Goal: Contribute content: Contribute content

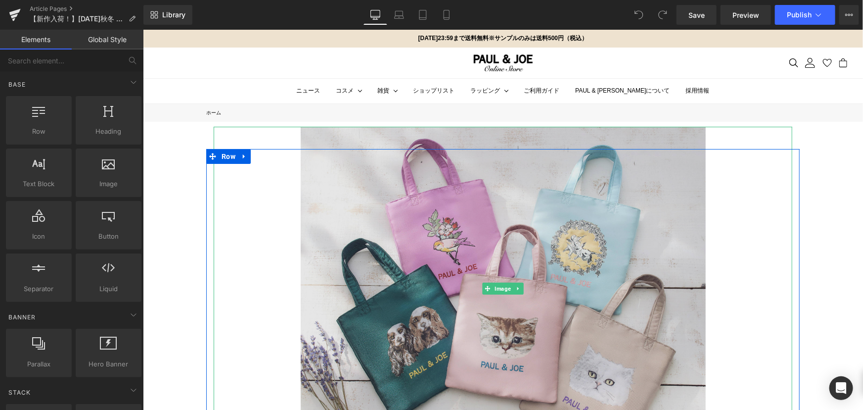
drag, startPoint x: 452, startPoint y: 234, endPoint x: 398, endPoint y: 232, distance: 53.9
click at [452, 234] on img at bounding box center [502, 288] width 405 height 324
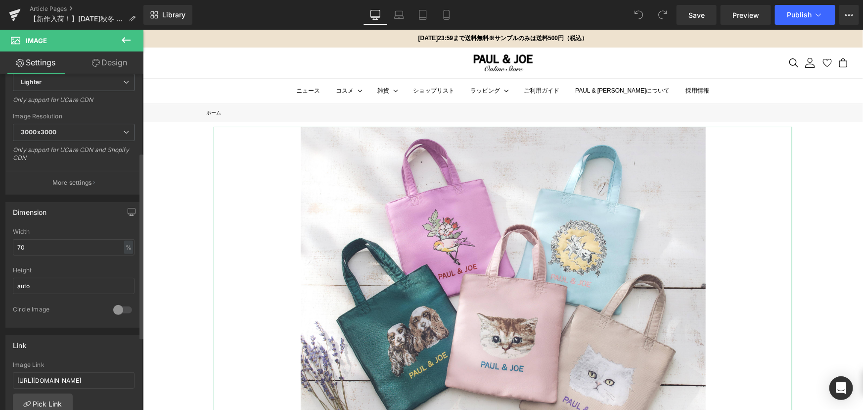
scroll to position [225, 0]
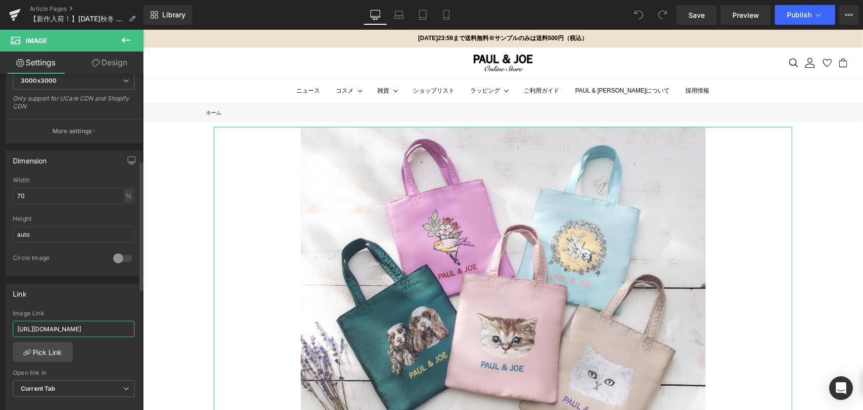
click at [84, 328] on input "https://www.paul-joe-beaute.com/collections/bag" at bounding box center [74, 328] width 122 height 16
type input "https://www.paul-joe-beaute.com/collections/scarf"
click at [95, 349] on div "https://www.paul-joe-beaute.com/collections/scarf Image Link https://www.paul-j…" at bounding box center [74, 360] width 136 height 101
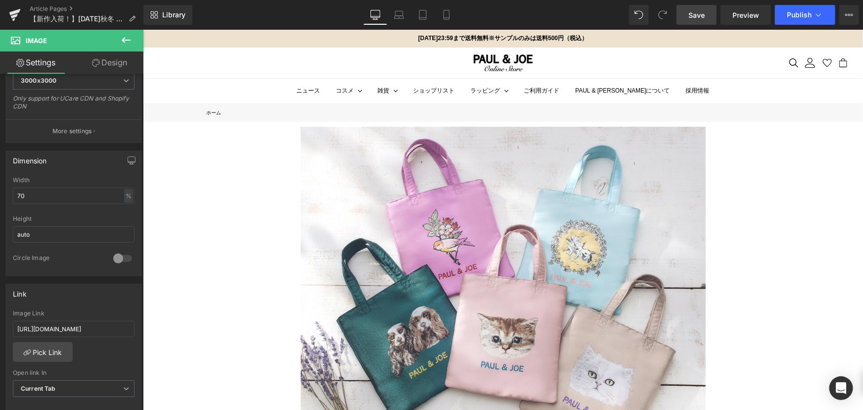
click at [693, 19] on span "Save" at bounding box center [696, 15] width 16 height 10
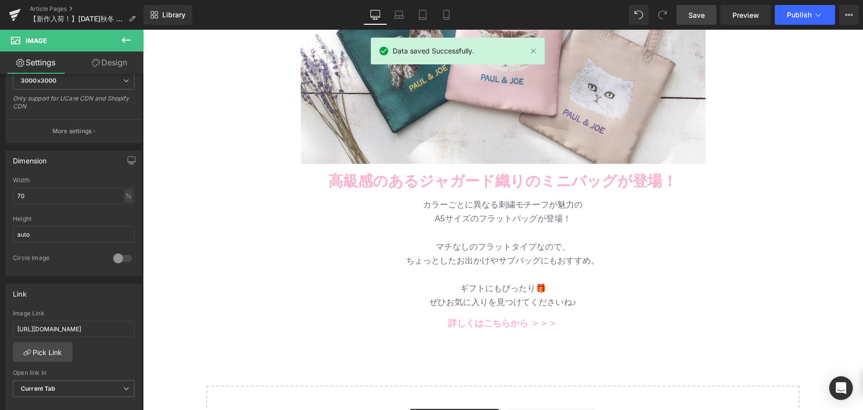
scroll to position [360, 0]
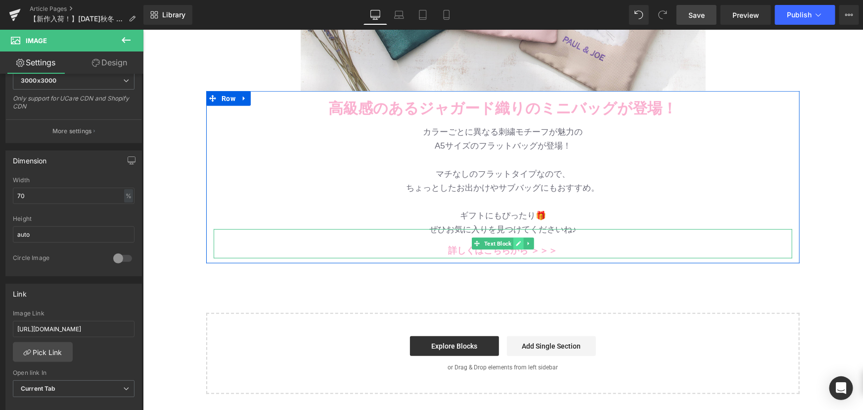
click at [515, 241] on icon at bounding box center [517, 243] width 5 height 6
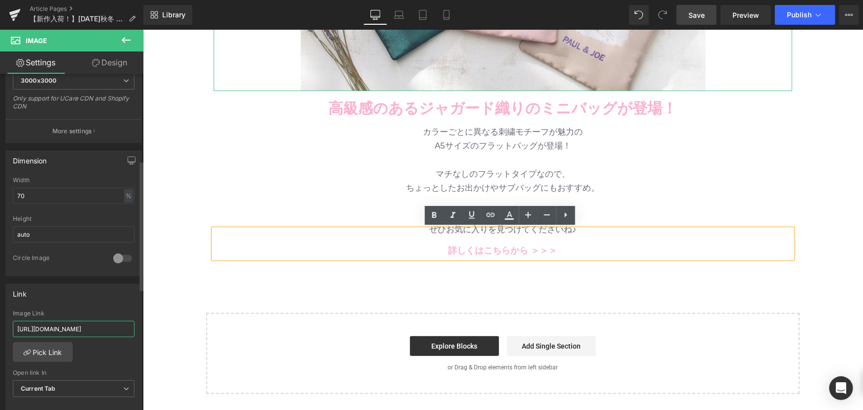
click at [104, 330] on input "https://www.paul-joe-beaute.com/collections/scarf" at bounding box center [74, 328] width 122 height 16
click at [236, 291] on div "Image Row 高級感のあるジャガード織りのミニバッグが登場！ Text Block Row バッグ・財布 新作入荷！ Text Block 待望のツイー…" at bounding box center [502, 78] width 720 height 632
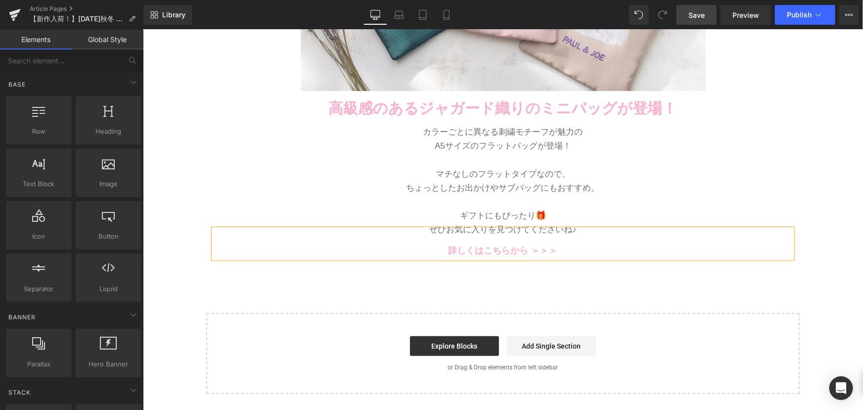
scroll to position [0, 0]
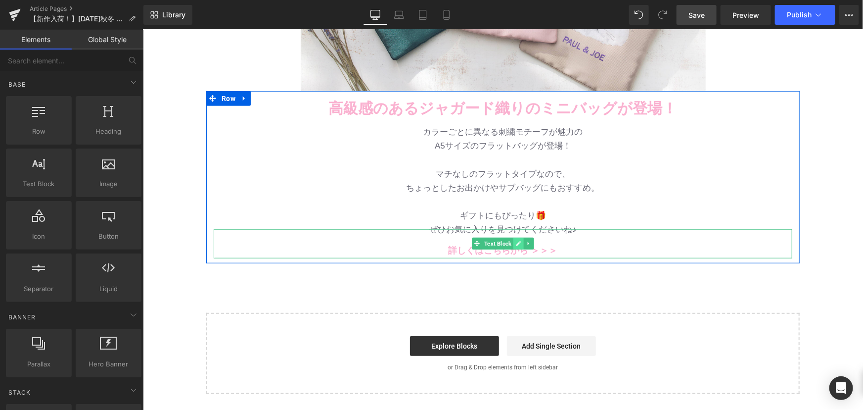
click at [515, 246] on link at bounding box center [518, 243] width 10 height 12
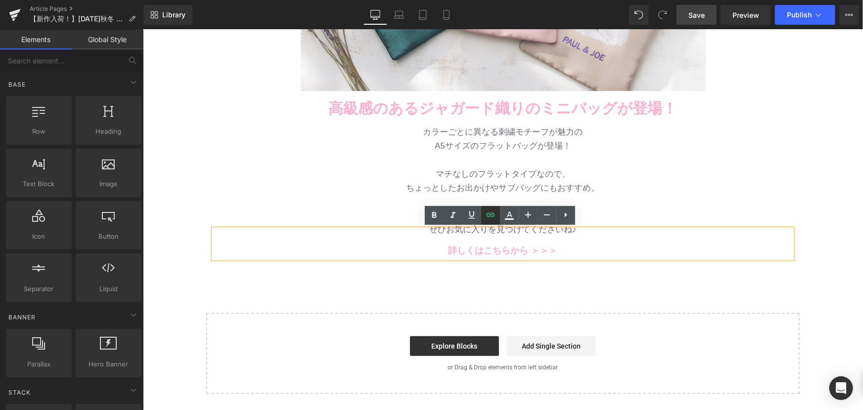
click at [490, 221] on icon at bounding box center [491, 215] width 12 height 12
click at [491, 223] on link at bounding box center [490, 215] width 19 height 19
click at [519, 254] on link "詳しくはこちらから ＞＞＞" at bounding box center [502, 250] width 109 height 10
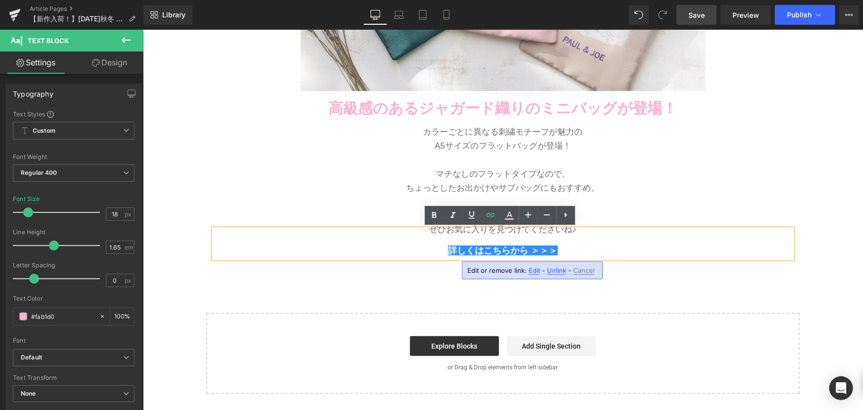
click at [532, 270] on span "Edit" at bounding box center [534, 270] width 11 height 8
click at [530, 271] on input "https://www.paul-joe-beaute.com/collections/bag" at bounding box center [527, 273] width 152 height 25
paste input "scarf"
type input "https://www.paul-joe-beaute.com/collections/scarf"
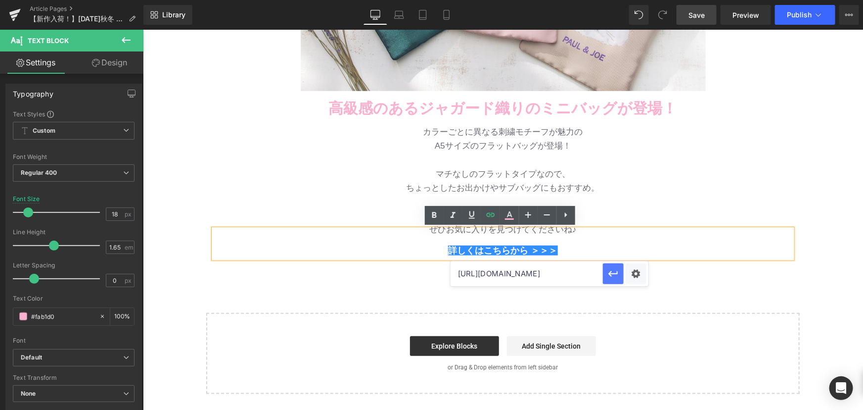
click at [612, 275] on icon "button" at bounding box center [613, 274] width 12 height 12
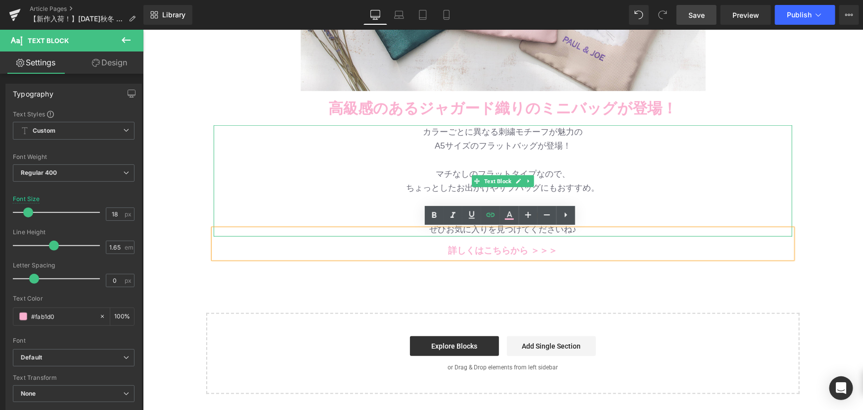
click at [701, 179] on p "マチなしのフラットタイプなので、" at bounding box center [502, 174] width 579 height 14
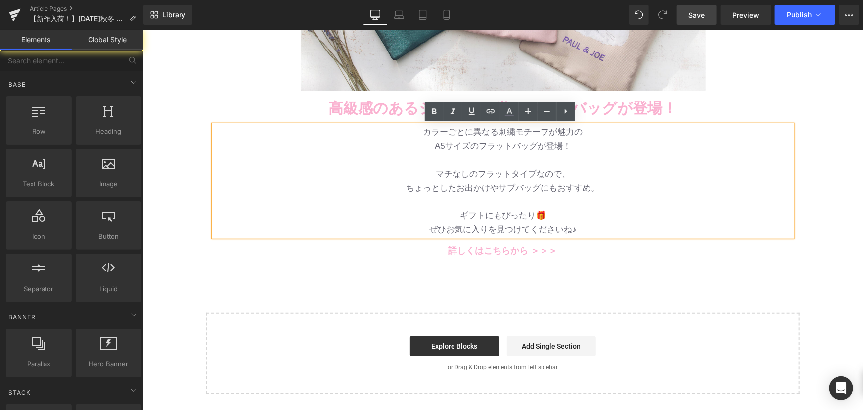
click at [797, 168] on div "Image Row 高級感のあるジャガード織りのミニバッグが登場！ Text Block Row バッグ・財布 新作入荷！ Text Block 待望のツイー…" at bounding box center [502, 78] width 720 height 632
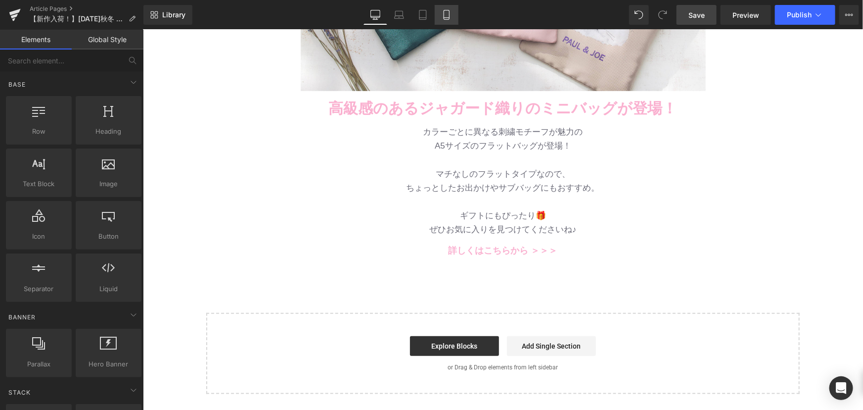
click at [450, 16] on icon at bounding box center [447, 15] width 10 height 10
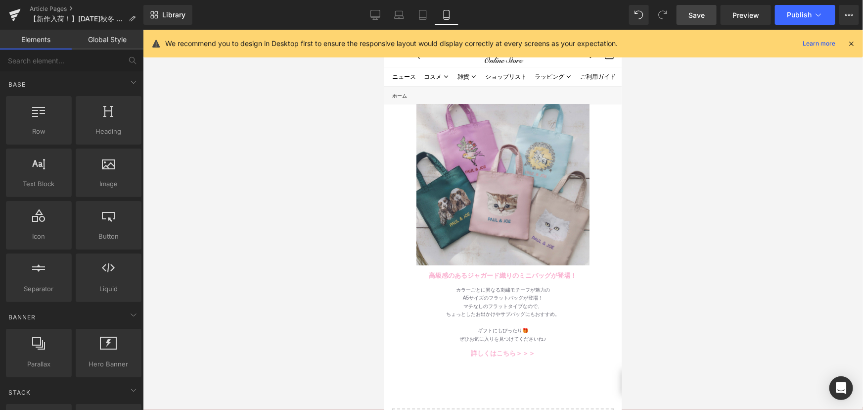
click at [492, 147] on img at bounding box center [502, 177] width 173 height 173
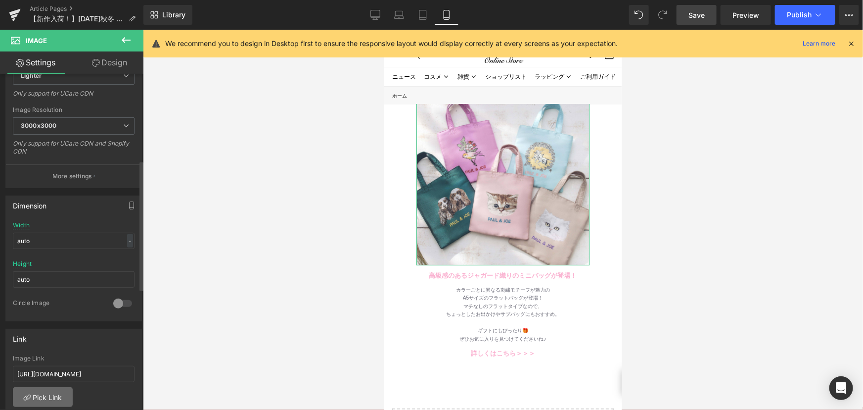
scroll to position [315, 0]
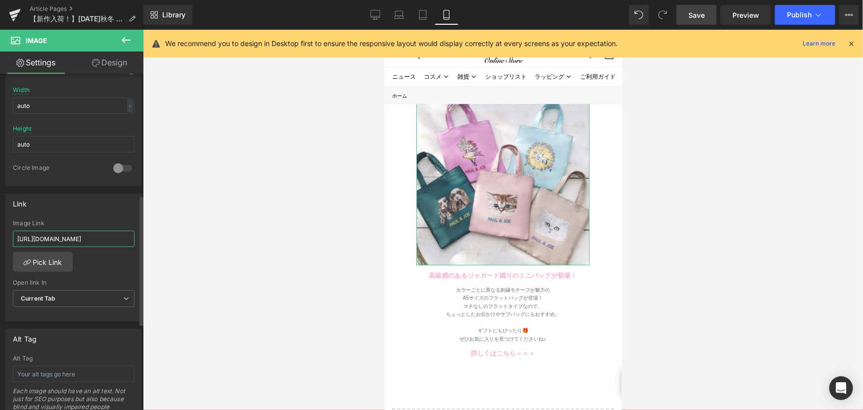
click at [94, 244] on input "https://www.paul-joe-beaute.com/collections/bag" at bounding box center [74, 238] width 122 height 16
type input "https://www.paul-joe-beaute.com/collections/scarf"
click at [227, 244] on div at bounding box center [503, 220] width 720 height 380
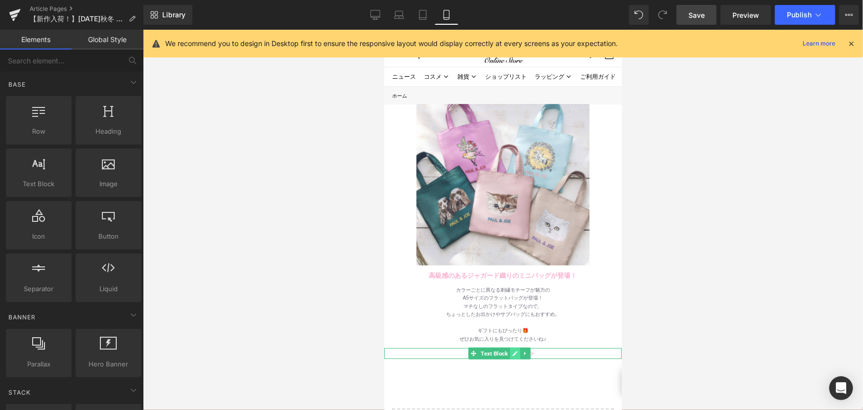
click at [514, 350] on icon at bounding box center [514, 352] width 5 height 5
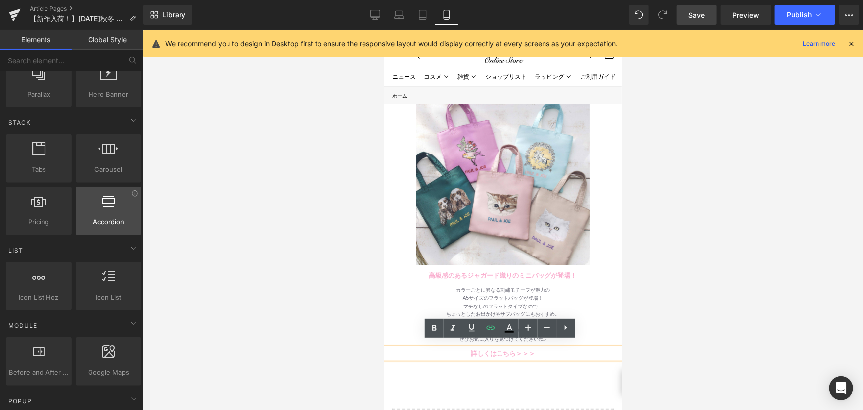
scroll to position [360, 0]
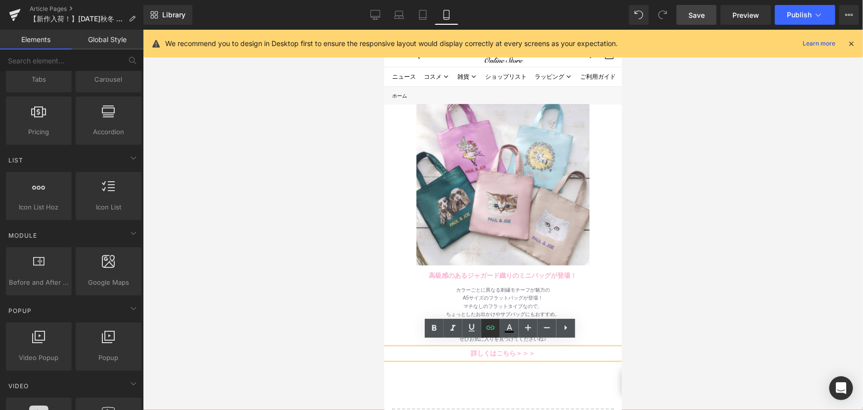
click at [486, 331] on icon at bounding box center [491, 327] width 12 height 12
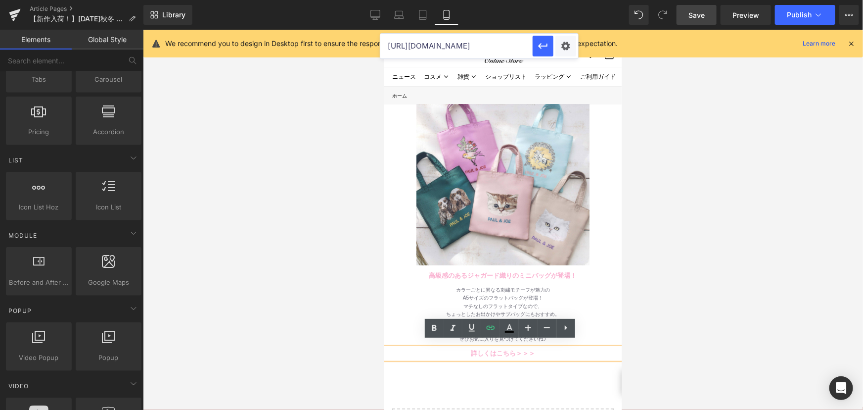
click at [508, 45] on input "https://www.paul-joe-beaute.com/collections/scarf" at bounding box center [456, 46] width 152 height 25
click at [539, 45] on icon "button" at bounding box center [543, 46] width 9 height 6
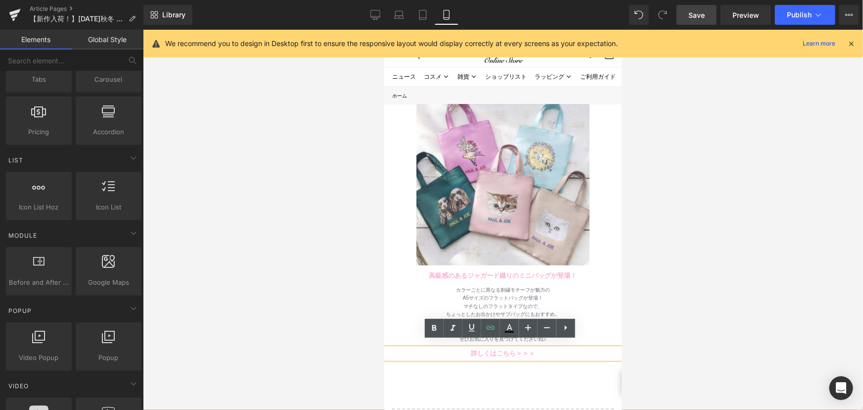
click at [697, 17] on span "Save" at bounding box center [696, 15] width 16 height 10
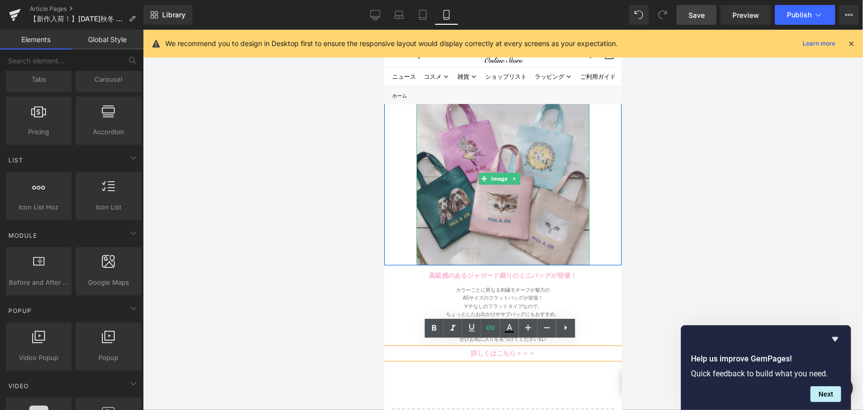
click at [476, 155] on img at bounding box center [502, 177] width 173 height 173
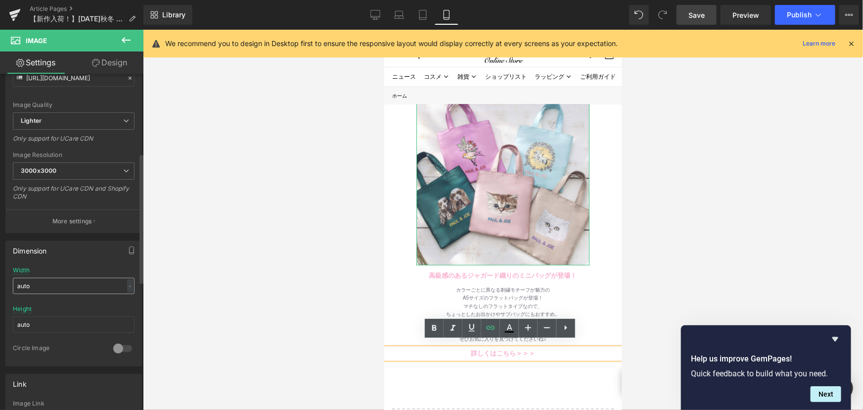
scroll to position [315, 0]
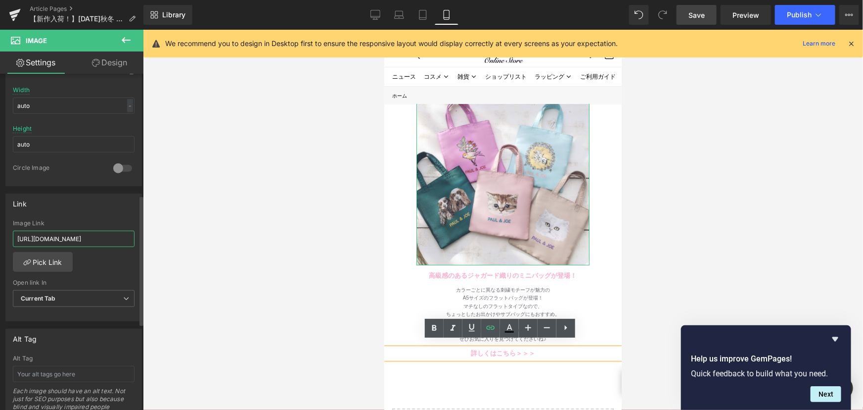
click at [64, 230] on input "https://www.paul-joe-beaute.com/collections/scarf" at bounding box center [74, 238] width 122 height 16
type input "https://www.paul-joe-beaute.com/collections/2025aw-moonbat"
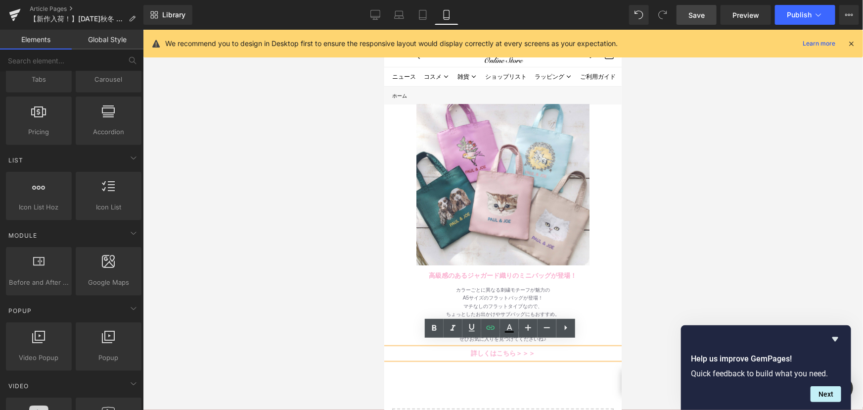
click at [157, 223] on div at bounding box center [503, 220] width 720 height 380
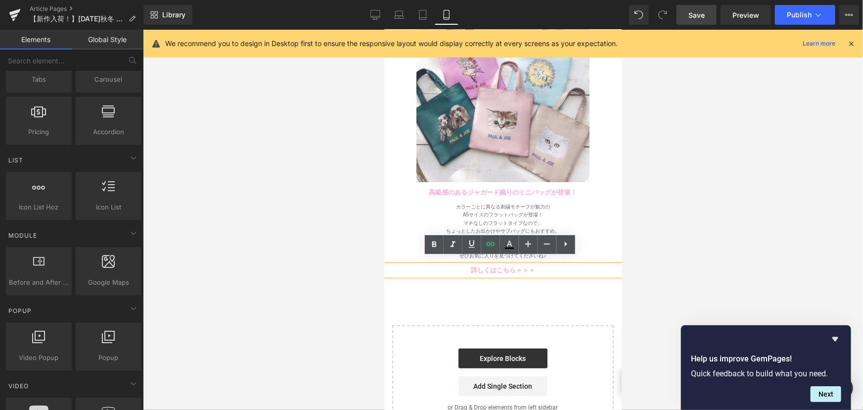
scroll to position [180, 0]
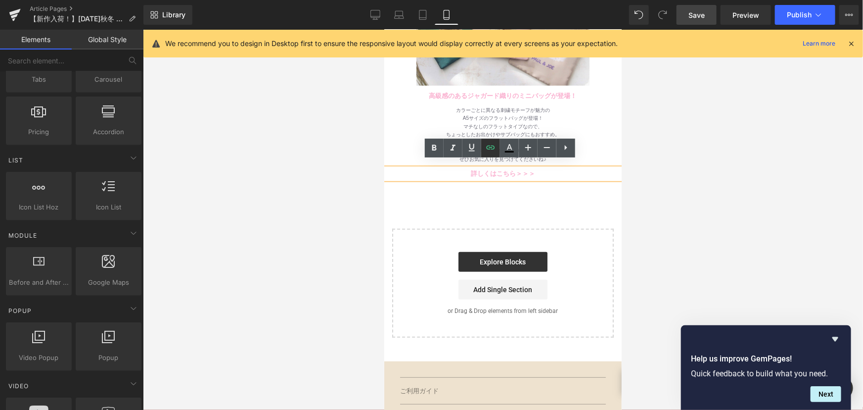
click at [497, 145] on link at bounding box center [490, 147] width 19 height 19
click at [541, 190] on input "https://www.paul-joe-beaute.com/collections/bag" at bounding box center [493, 187] width 152 height 25
paste input "2025aw-moonbat"
type input "https://www.paul-joe-beaute.com/collections/2025aw-moonbat"
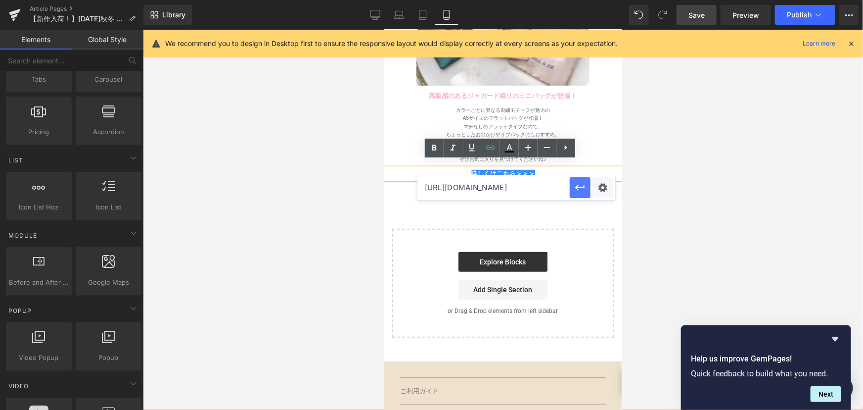
click at [577, 190] on icon "button" at bounding box center [580, 188] width 12 height 12
click at [376, 11] on icon at bounding box center [375, 15] width 10 height 10
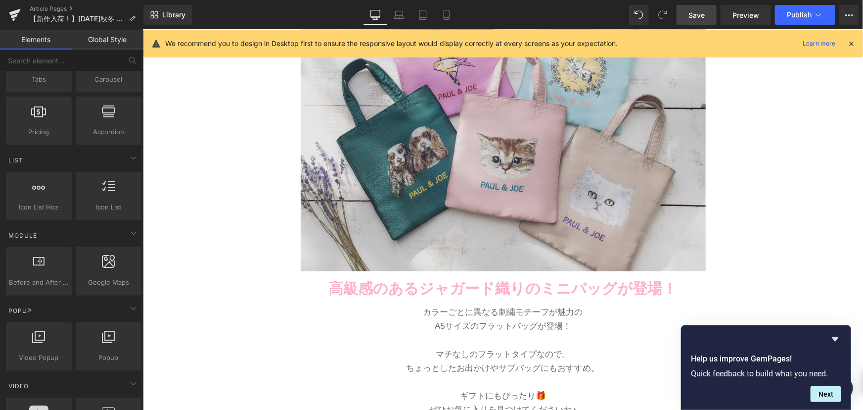
scroll to position [119, 0]
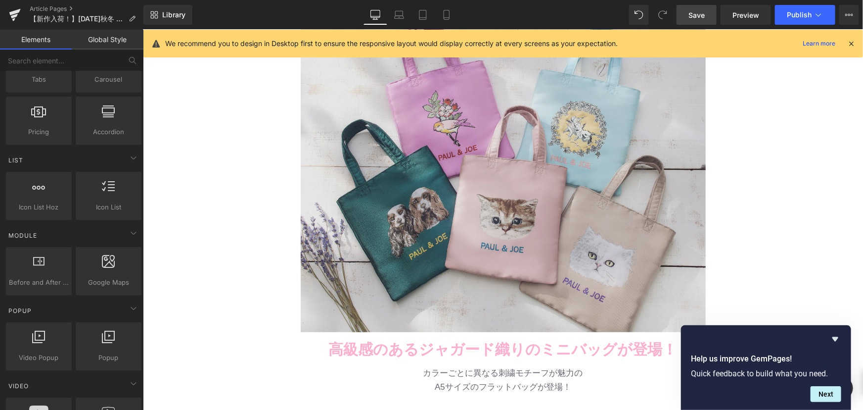
click at [488, 105] on img at bounding box center [502, 169] width 405 height 324
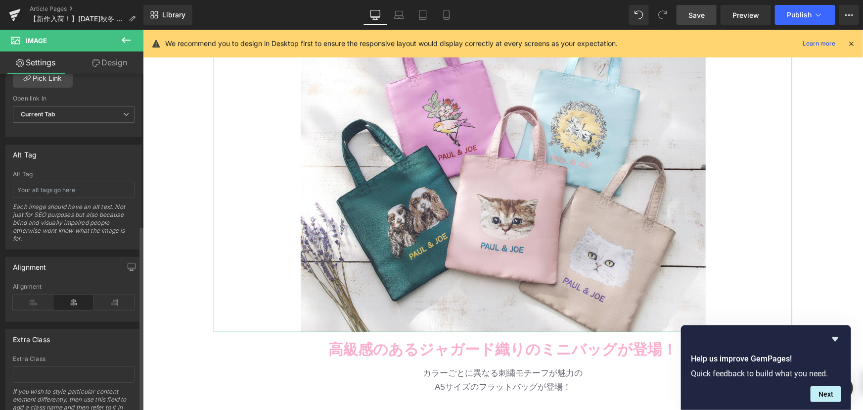
scroll to position [450, 0]
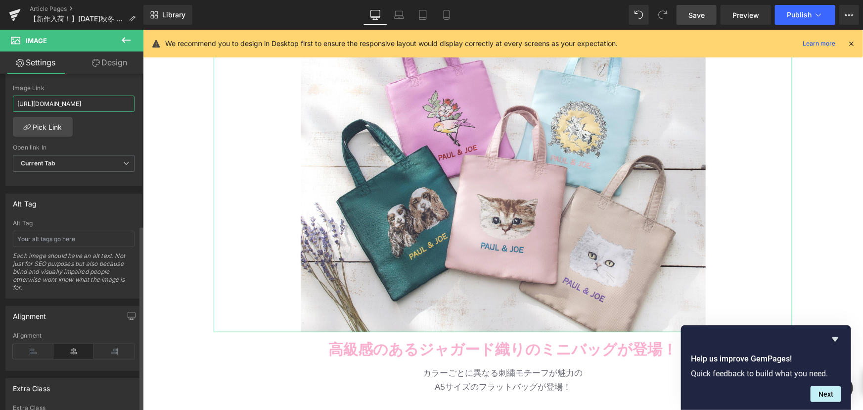
click at [82, 102] on input "https://www.paul-joe-beaute.com/collections/scarf" at bounding box center [74, 103] width 122 height 16
type input "https://www.paul-joe-beaute.com/collections/2025aw-moonbat"
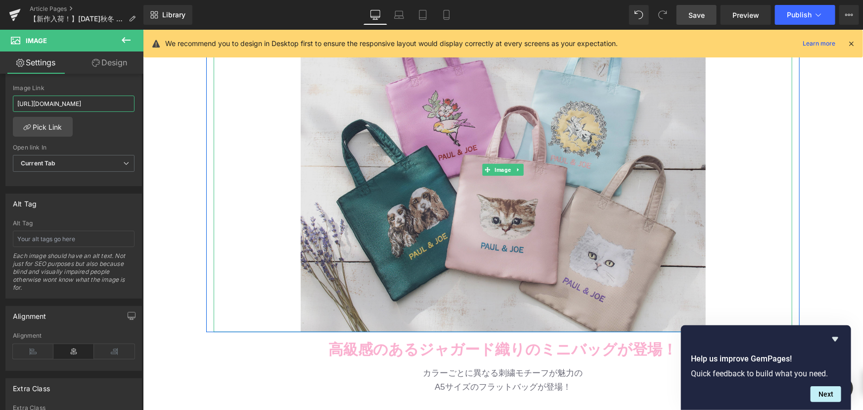
scroll to position [209, 0]
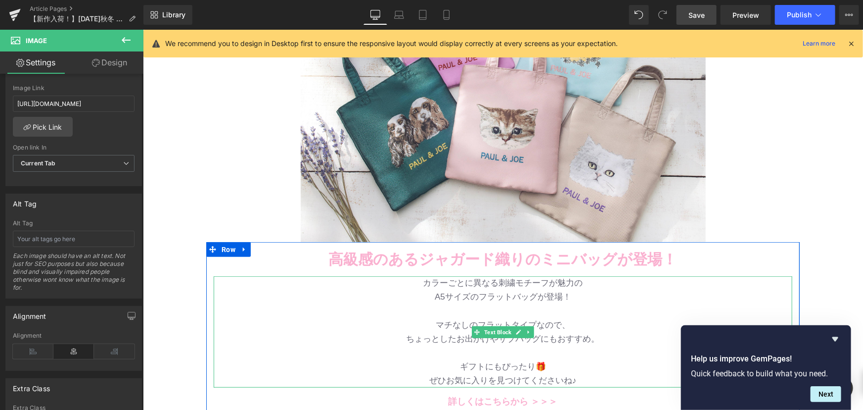
drag, startPoint x: 222, startPoint y: 326, endPoint x: 400, endPoint y: 261, distance: 190.1
click at [222, 326] on p "マチなしのフラットタイプなので、" at bounding box center [502, 325] width 579 height 14
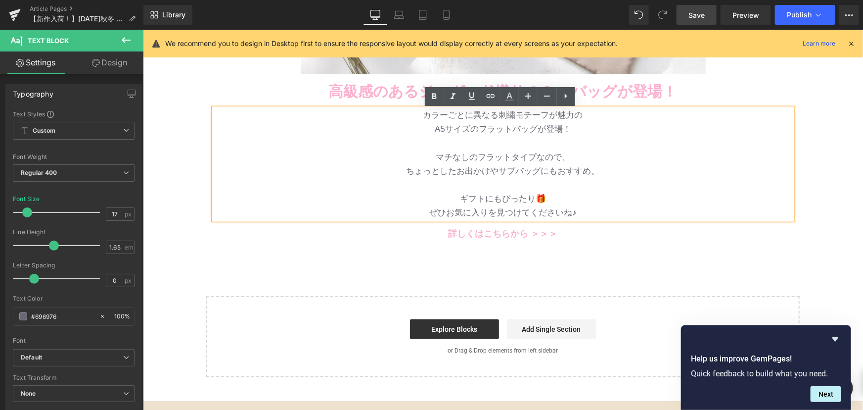
scroll to position [375, 0]
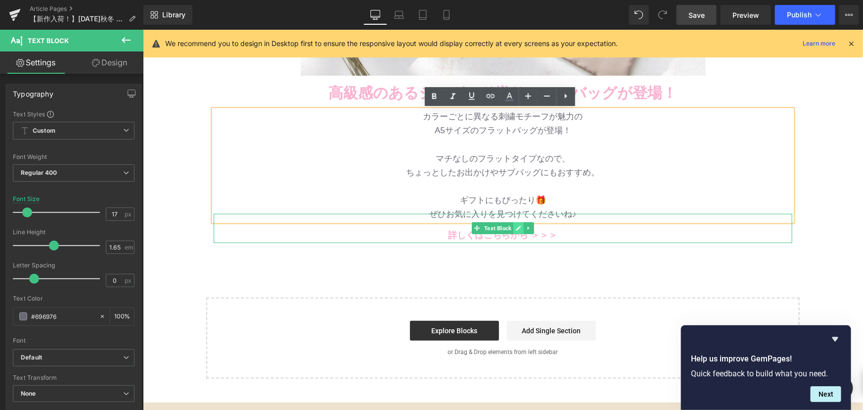
click at [513, 229] on link at bounding box center [518, 228] width 10 height 12
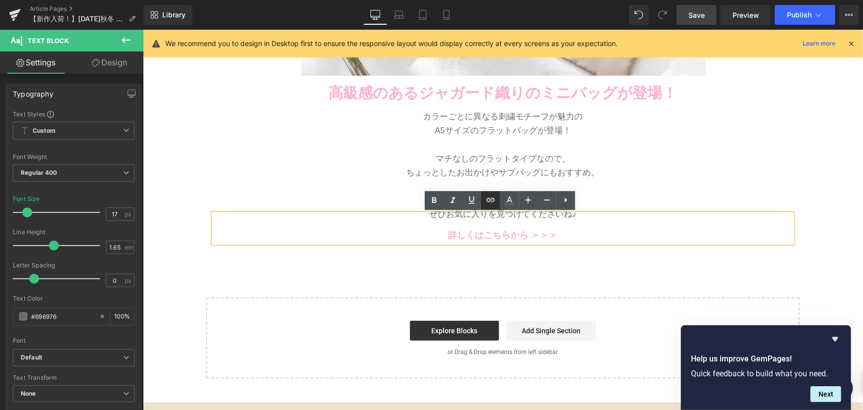
click at [494, 199] on icon at bounding box center [490, 199] width 8 height 4
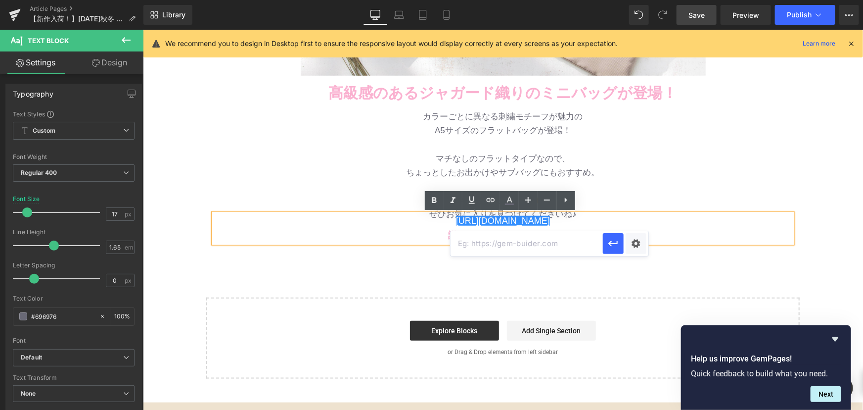
click at [519, 247] on input "text" at bounding box center [527, 243] width 152 height 25
click at [684, 138] on p at bounding box center [502, 144] width 579 height 14
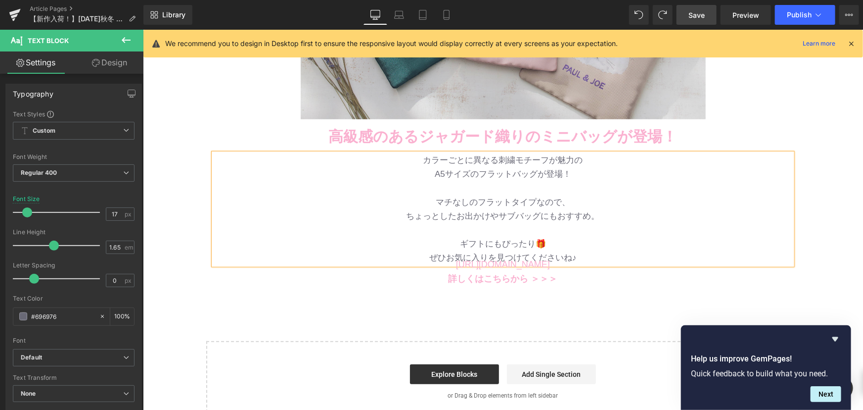
scroll to position [405, 0]
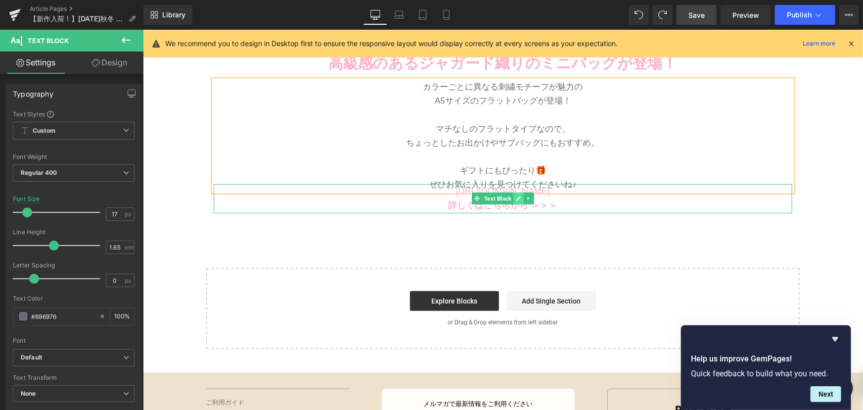
click at [517, 198] on icon at bounding box center [517, 198] width 5 height 6
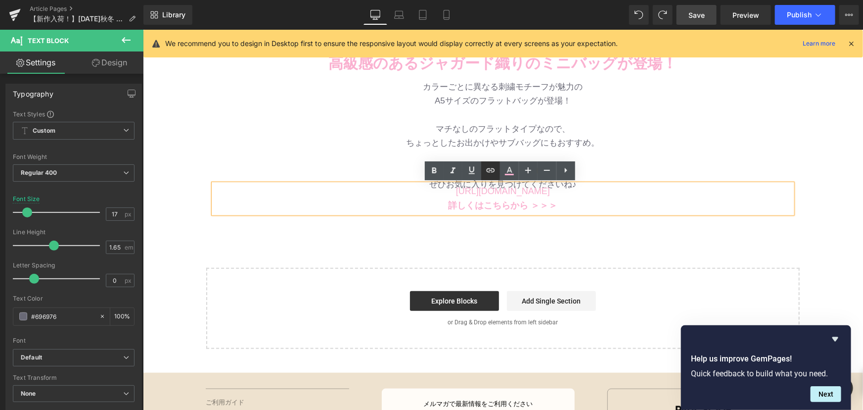
click at [497, 172] on link at bounding box center [490, 170] width 19 height 19
click at [486, 173] on icon at bounding box center [491, 170] width 12 height 12
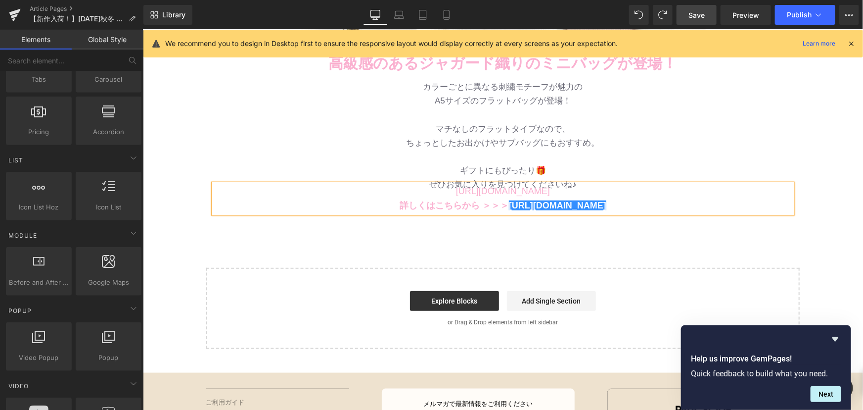
click at [504, 219] on div "Image Row 高級感のあるジャガード織りのミニバッグが登場！ Text Block Row バッグ・財布 新作入荷！ Text Block 待望のツイー…" at bounding box center [502, 33] width 720 height 632
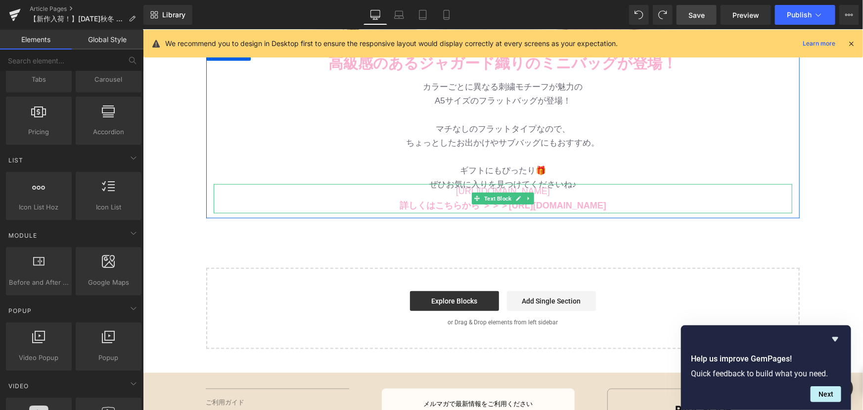
drag, startPoint x: 621, startPoint y: 197, endPoint x: 636, endPoint y: 206, distance: 17.1
click at [621, 198] on p "詳しくはこちらから ＞＞＞ https://gem-3910432.net" at bounding box center [502, 205] width 579 height 15
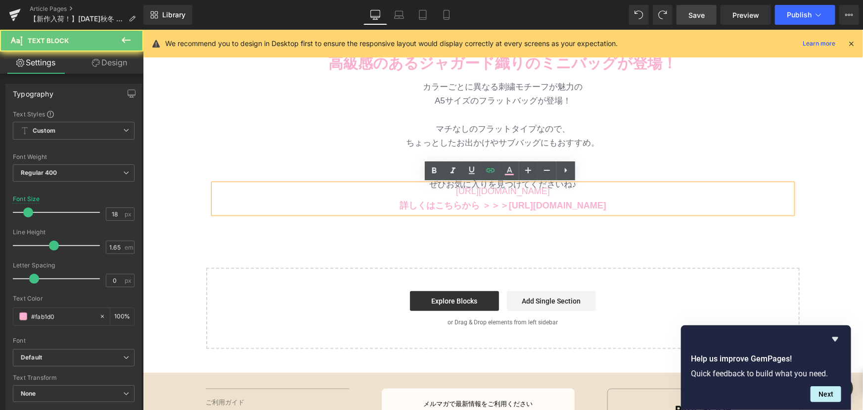
click at [636, 206] on p "詳しくはこちらから ＞＞＞ https://gem-3910432.net" at bounding box center [502, 205] width 579 height 15
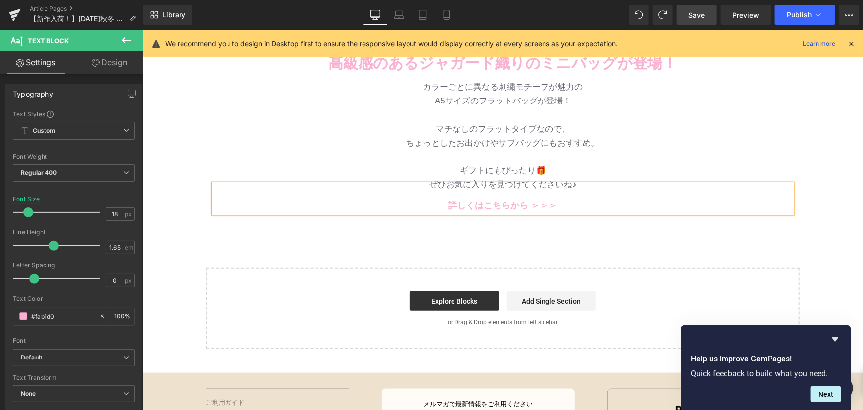
click at [653, 152] on p at bounding box center [502, 156] width 579 height 14
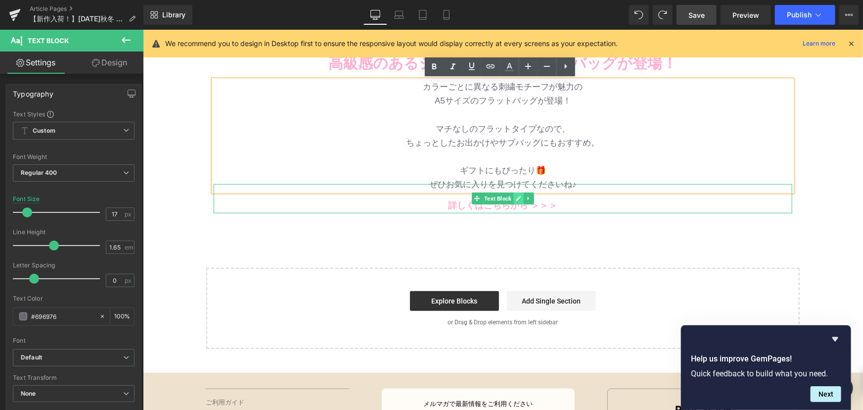
click at [513, 201] on link at bounding box center [518, 198] width 10 height 12
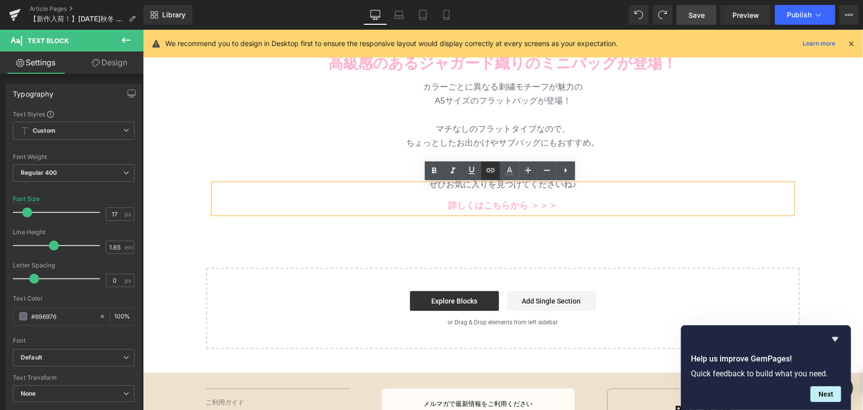
click at [489, 174] on icon at bounding box center [491, 170] width 12 height 12
click at [535, 215] on input "text" at bounding box center [527, 213] width 152 height 25
paste input "https://www.paul-joe-beaute.com/collections/2025aw-moonbat"
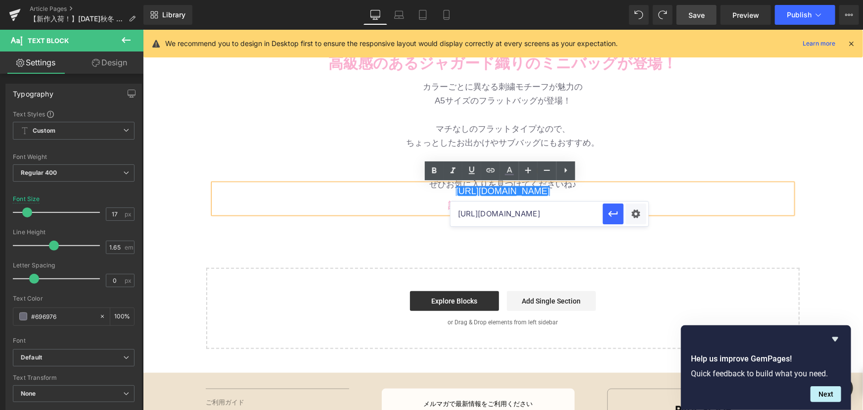
scroll to position [0, 96]
type input "https://www.paul-joe-beaute.com/collections/2025aw-moonbat"
click at [612, 213] on icon "button" at bounding box center [613, 214] width 12 height 12
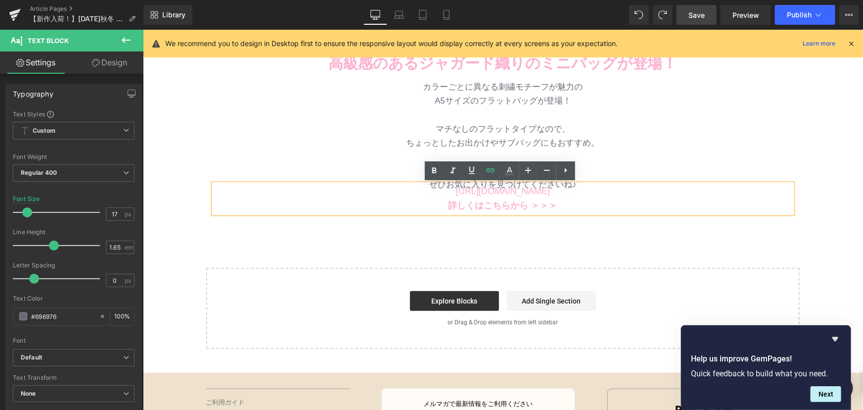
click at [534, 246] on div "Image Row 高級感のあるジャガード織りのミニバッグが登場！ Text Block Row バッグ・財布 新作入荷！ Text Block 待望のツイー…" at bounding box center [502, 33] width 720 height 632
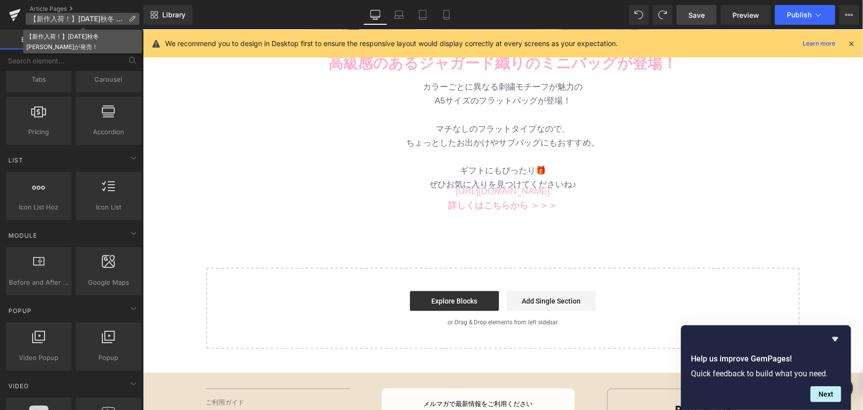
click at [139, 20] on p "【新作入荷！】2025年秋冬 マフラー・スカーフが発売！" at bounding box center [83, 19] width 114 height 12
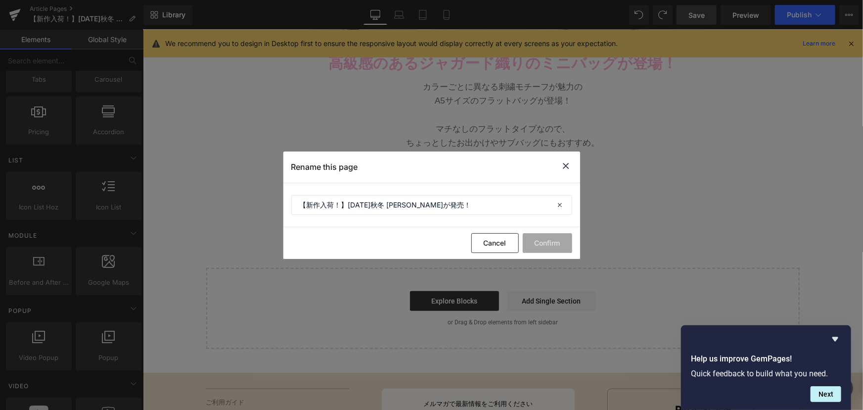
click at [447, 215] on section "【新作入荷！】2025年秋冬 マフラー・スカーフが発売！" at bounding box center [431, 205] width 297 height 44
click at [450, 206] on input "【新作入荷！】2025年秋冬 マフラー・スカーフが発売！" at bounding box center [431, 205] width 281 height 20
type input "【新作入荷！】2025年秋冬 マフラー・スカーフ・帽子が発売！"
click at [531, 248] on button "Confirm" at bounding box center [547, 243] width 49 height 20
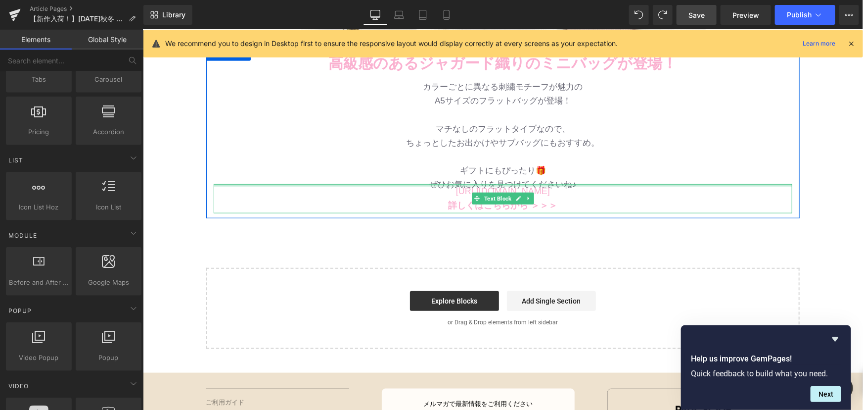
click at [577, 192] on p "https://gem-3910432.net" at bounding box center [502, 190] width 579 height 15
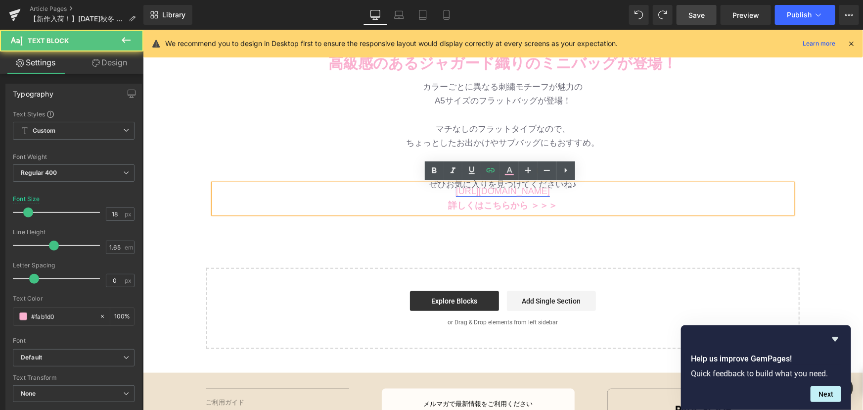
drag, startPoint x: 564, startPoint y: 191, endPoint x: 474, endPoint y: 192, distance: 90.5
click at [474, 192] on p "https://gem-3910432.net" at bounding box center [502, 190] width 579 height 15
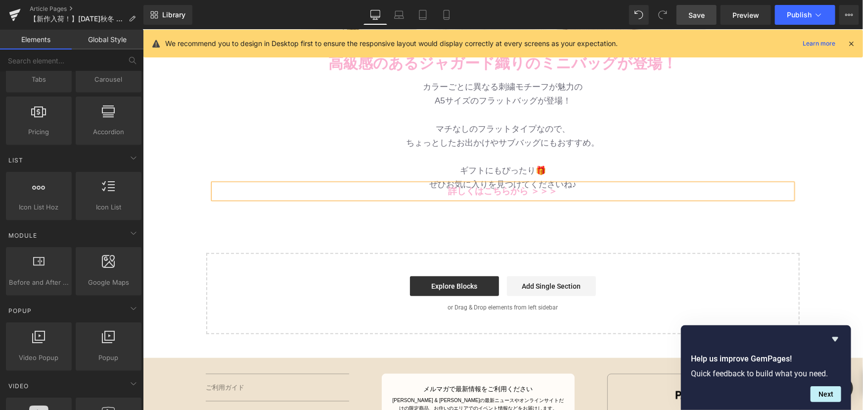
click at [532, 221] on div "Image Row 高級感のあるジャガード織りのミニバッグが登場！ Text Block Row バッグ・財布 新作入荷！ Text Block 待望のツイー…" at bounding box center [502, 25] width 720 height 617
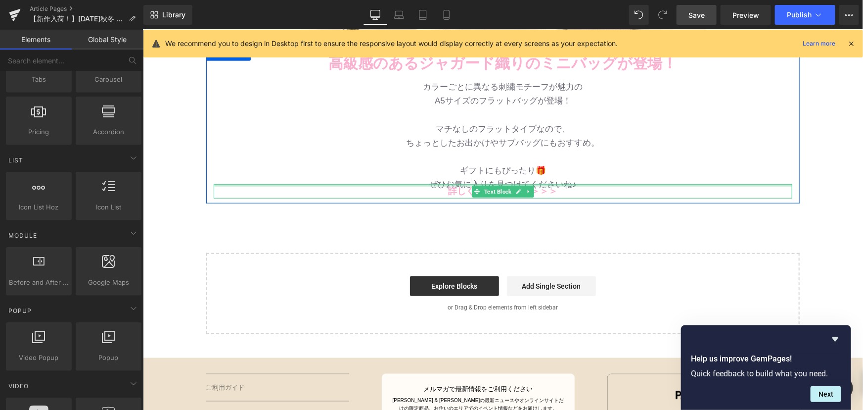
click at [590, 183] on div at bounding box center [502, 184] width 579 height 2
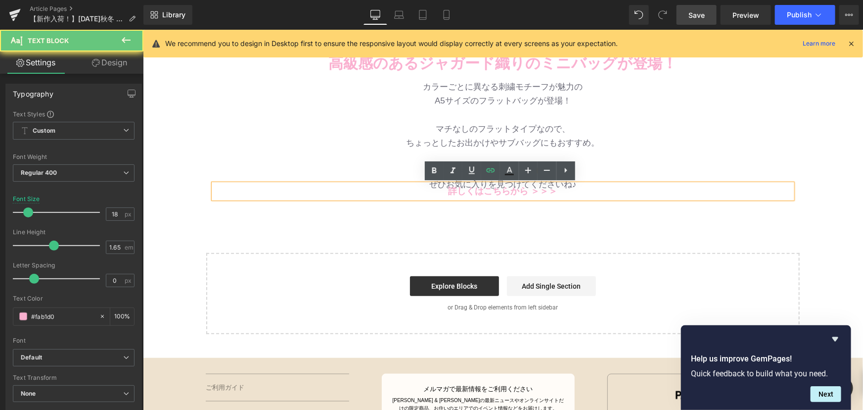
click at [588, 190] on p "詳しくはこちらから ＞＞＞" at bounding box center [502, 190] width 579 height 15
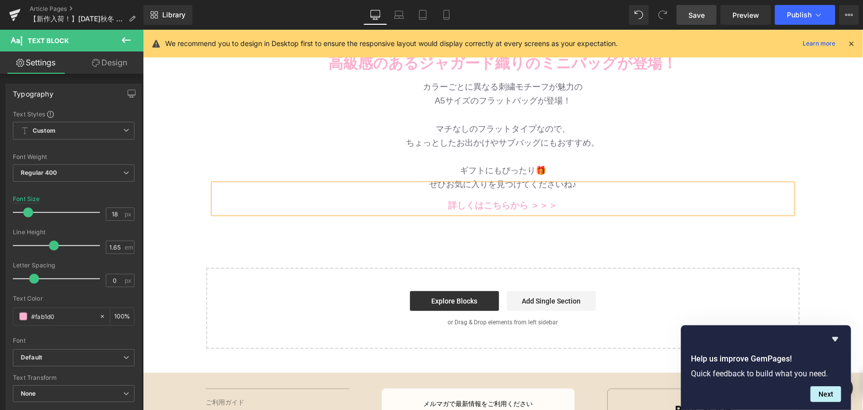
click at [454, 234] on div "Image Row 高級感のあるジャガード織りのミニバッグが登場！ Text Block Row バッグ・財布 新作入荷！ Text Block 待望のツイー…" at bounding box center [502, 33] width 720 height 632
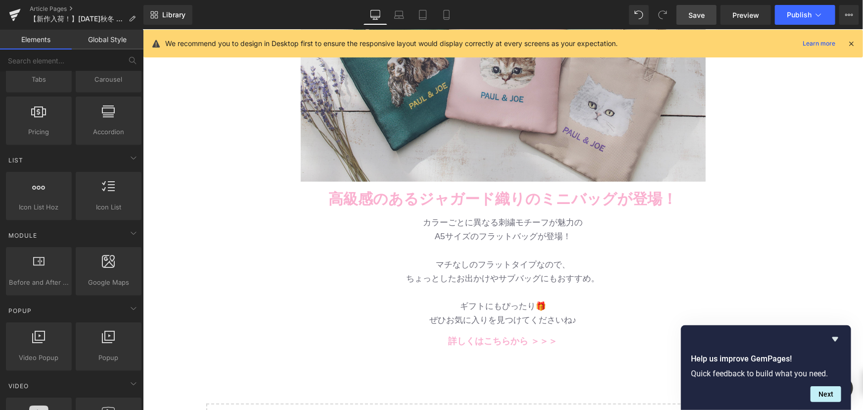
scroll to position [135, 0]
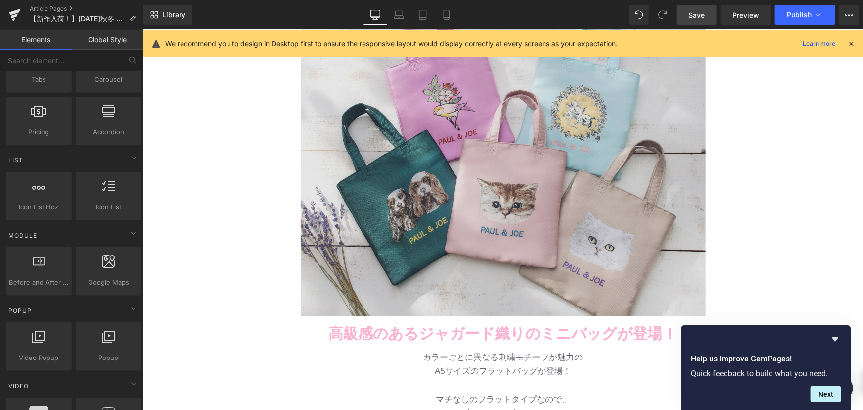
click at [473, 164] on img at bounding box center [502, 154] width 405 height 324
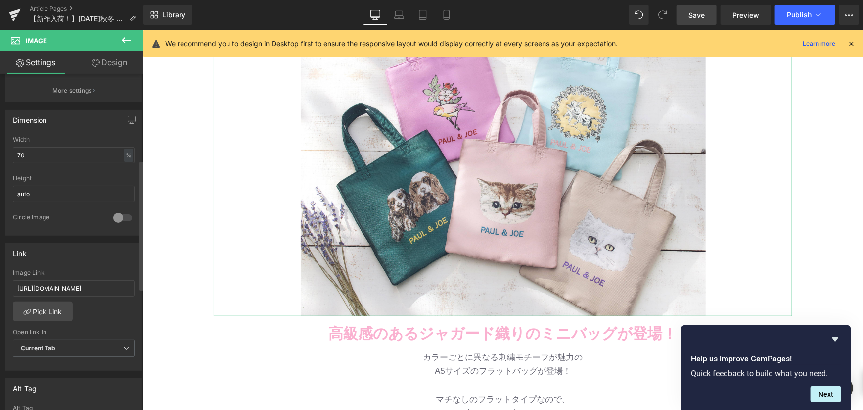
scroll to position [270, 0]
click at [73, 287] on input "https://www.paul-joe-beaute.com/collections/2025aw-moonbat" at bounding box center [74, 283] width 122 height 16
click at [110, 298] on div "https://www.paul-joe-beaute.com/collections/2025aw-moonbat Image Link https://w…" at bounding box center [74, 315] width 136 height 101
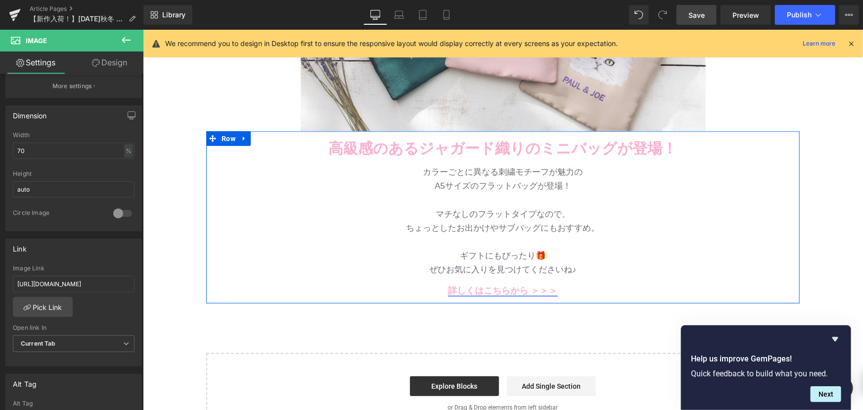
scroll to position [360, 0]
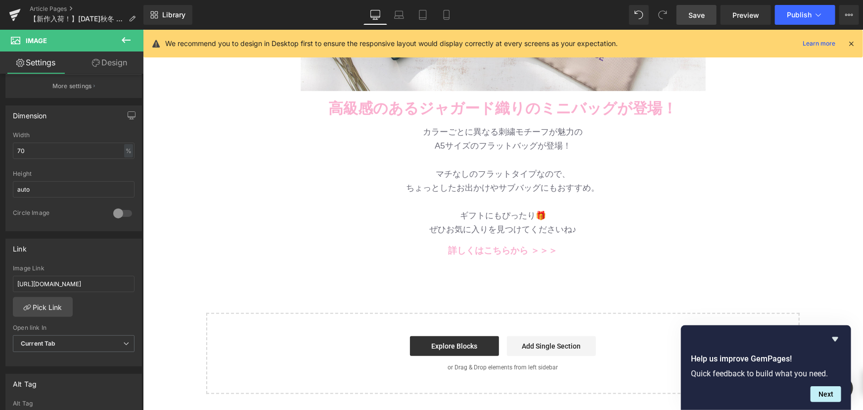
click at [702, 20] on span "Save" at bounding box center [696, 15] width 16 height 10
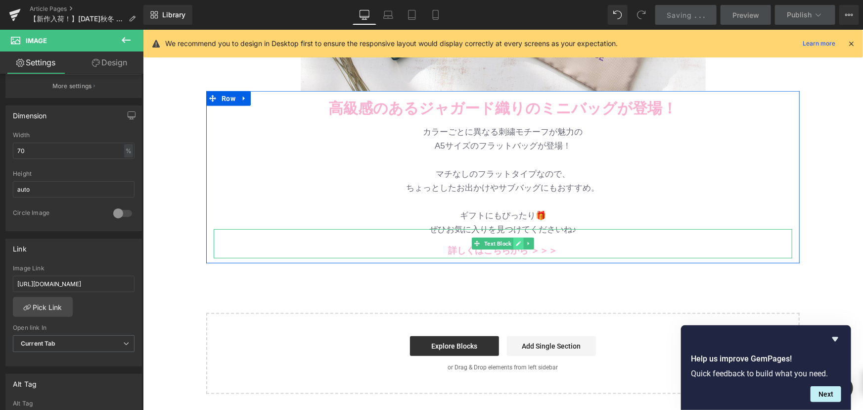
click at [516, 243] on icon at bounding box center [518, 243] width 5 height 5
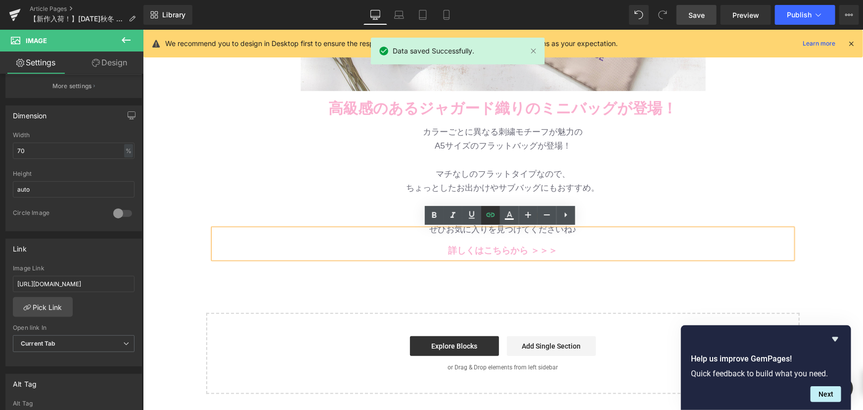
click at [487, 212] on icon at bounding box center [491, 215] width 12 height 12
click at [449, 369] on input "#" at bounding box center [478, 372] width 152 height 25
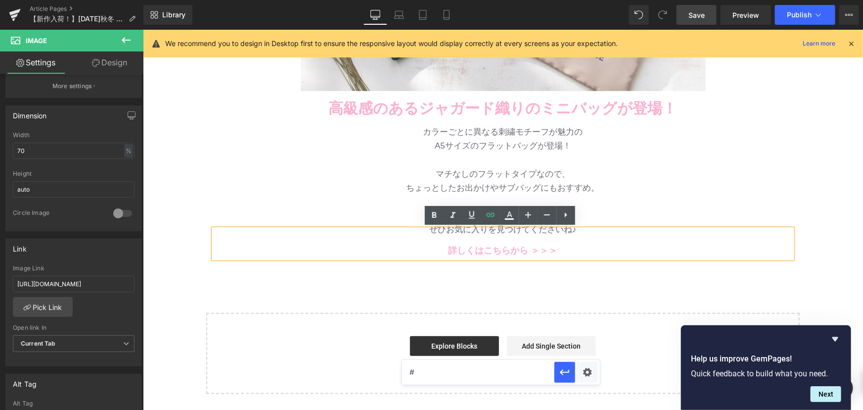
drag, startPoint x: 591, startPoint y: 399, endPoint x: 287, endPoint y: 367, distance: 305.3
paste input "https://www.paul-joe-beaute.com/collections/2025aw-moonbat"
click at [561, 368] on icon "button" at bounding box center [565, 372] width 12 height 12
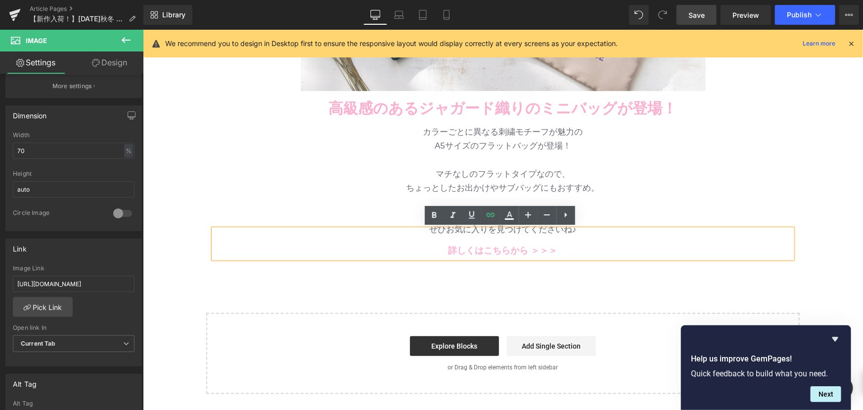
click at [691, 10] on span "Save" at bounding box center [696, 15] width 16 height 10
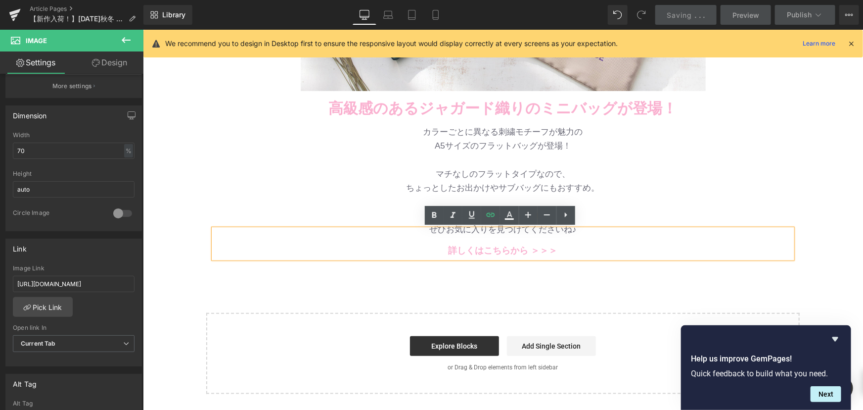
click at [737, 16] on span "Preview" at bounding box center [745, 15] width 27 height 10
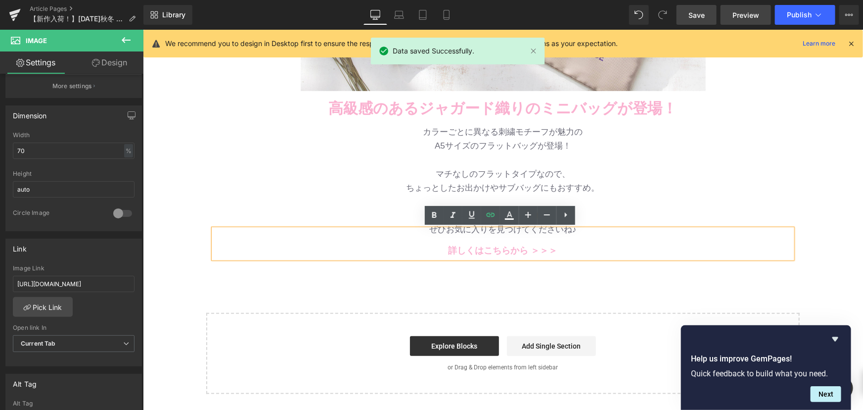
click at [736, 16] on span "Preview" at bounding box center [745, 15] width 27 height 10
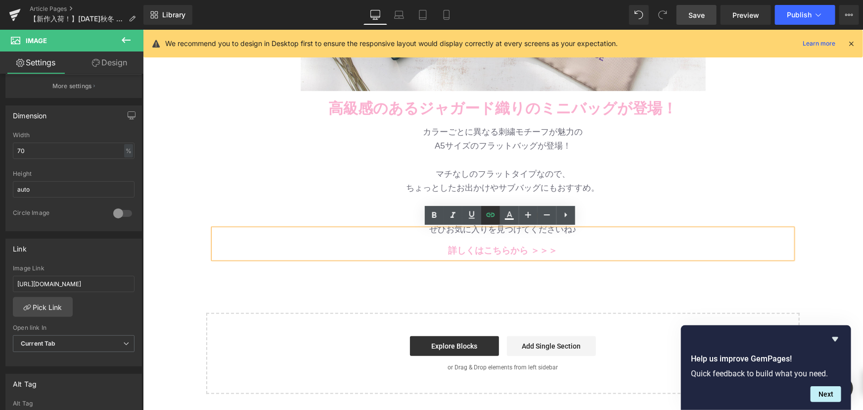
click at [491, 215] on icon at bounding box center [490, 215] width 8 height 4
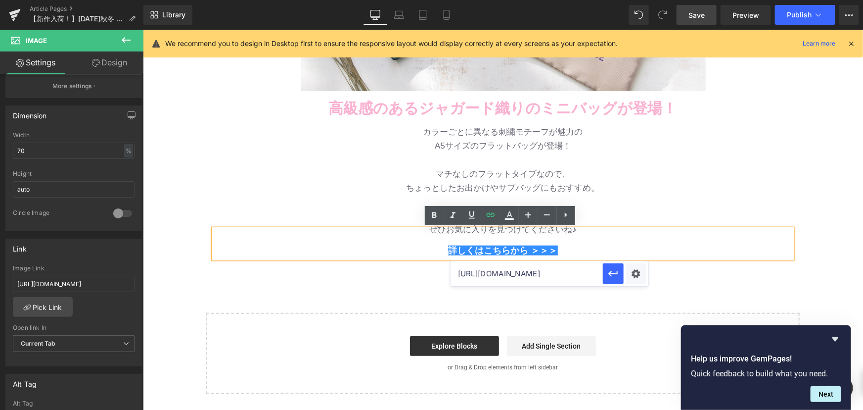
click at [540, 274] on input "https://www.paul-joe-beaute.com/collections/scarf" at bounding box center [527, 273] width 152 height 25
paste input "2025aw-moonbat"
type input "https://www.paul-joe-beaute.com/collections/2025aw-moonbat"
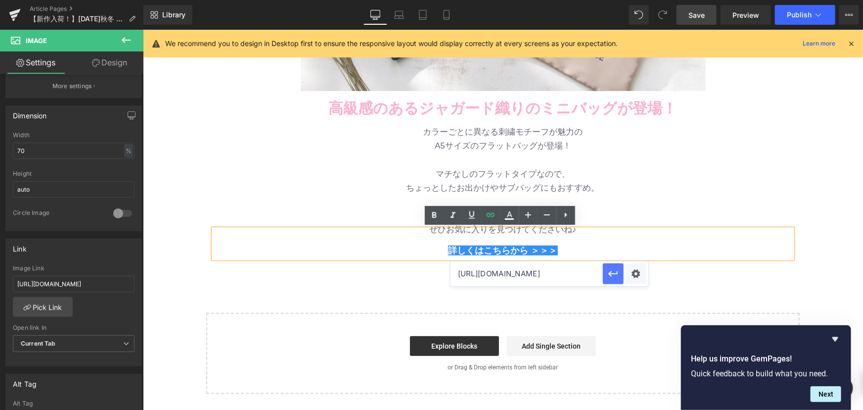
click at [611, 274] on icon "button" at bounding box center [613, 274] width 12 height 12
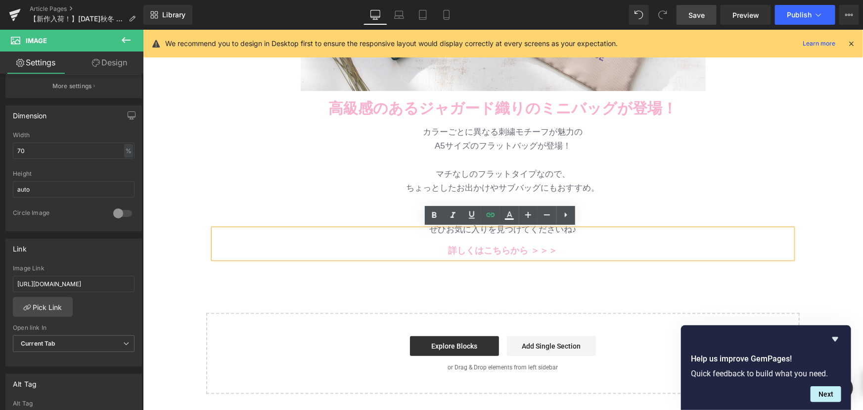
click at [698, 16] on span "Save" at bounding box center [696, 15] width 16 height 10
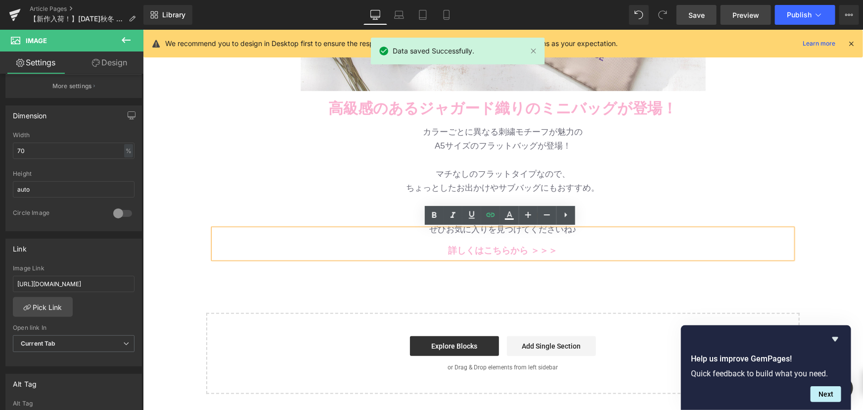
click at [738, 18] on span "Preview" at bounding box center [745, 15] width 27 height 10
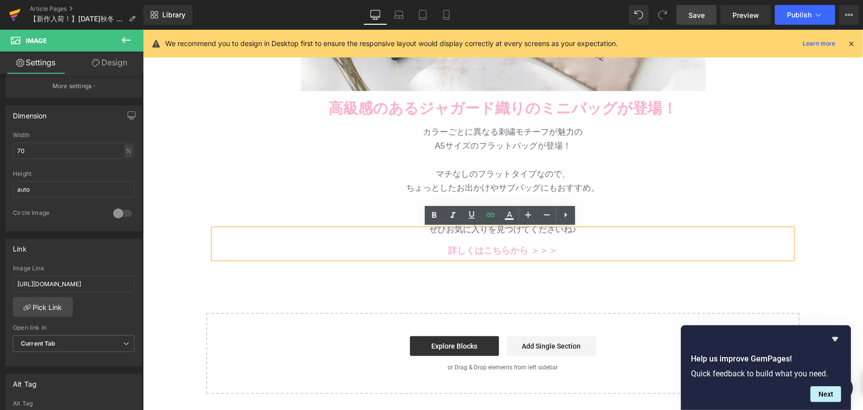
click at [17, 16] on icon at bounding box center [15, 14] width 12 height 25
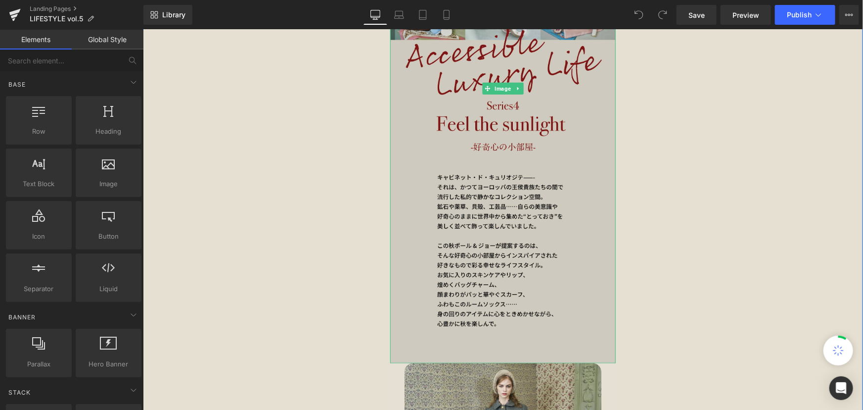
scroll to position [315, 0]
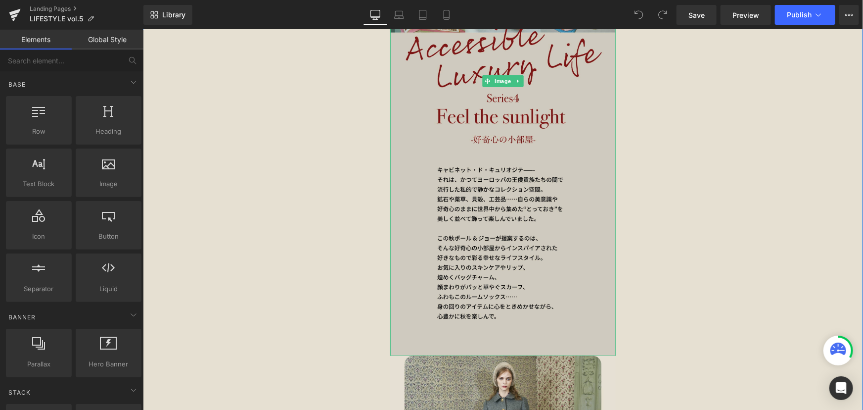
click at [510, 207] on img at bounding box center [503, 81] width 226 height 548
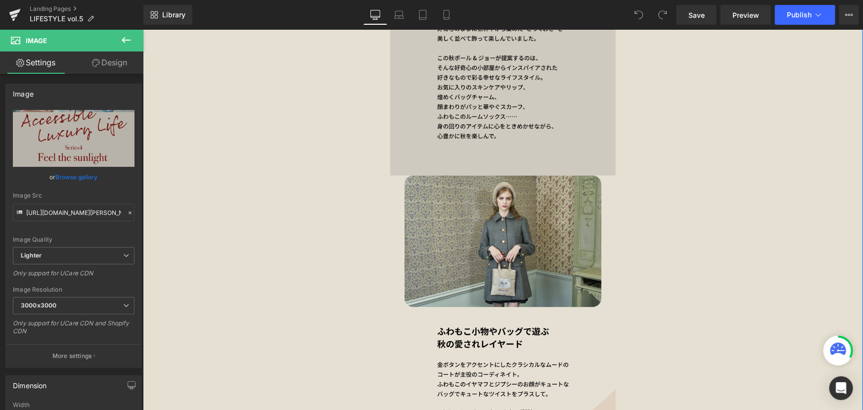
scroll to position [629, 0]
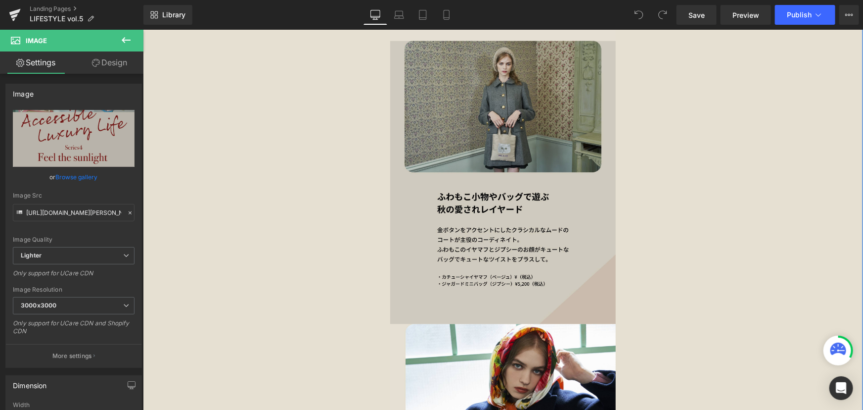
click at [491, 258] on img at bounding box center [503, 182] width 226 height 283
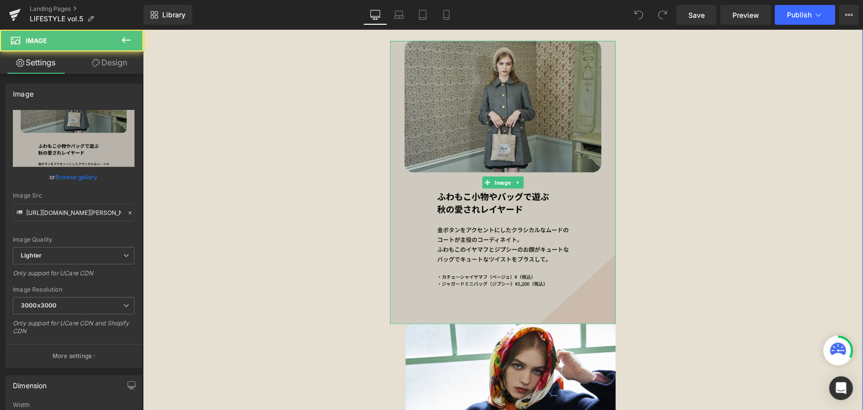
click at [510, 270] on img at bounding box center [503, 182] width 226 height 283
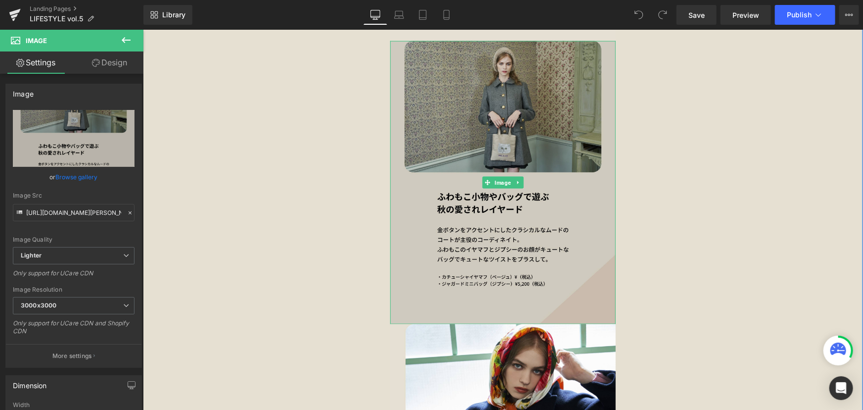
click at [516, 278] on img at bounding box center [503, 182] width 226 height 283
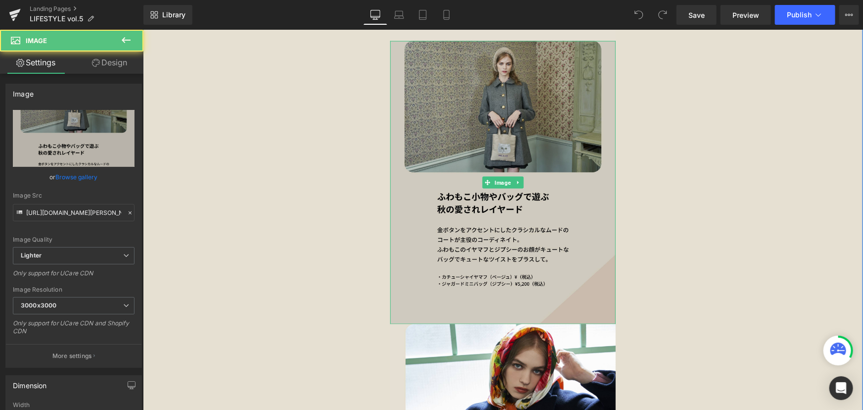
click at [516, 278] on img at bounding box center [503, 182] width 226 height 283
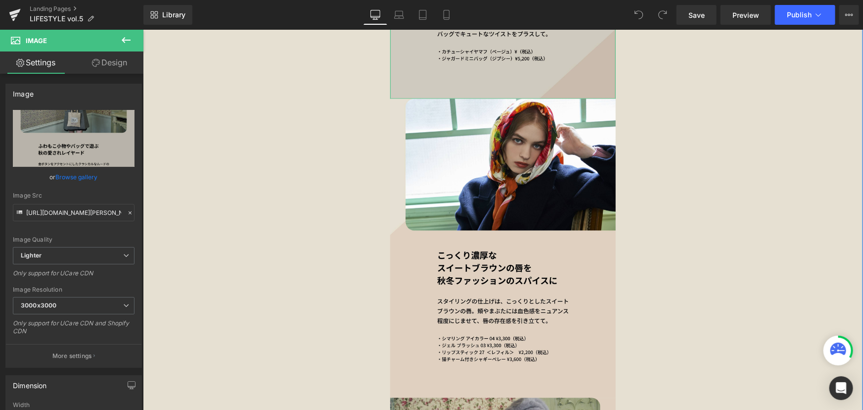
scroll to position [944, 0]
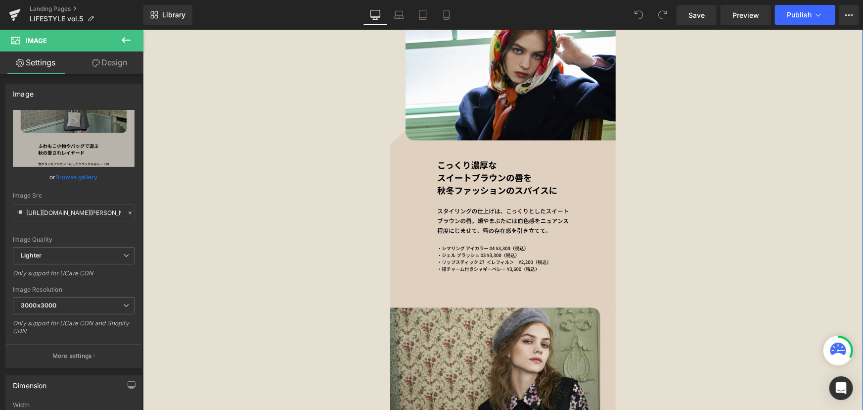
click at [516, 278] on img at bounding box center [503, 157] width 226 height 298
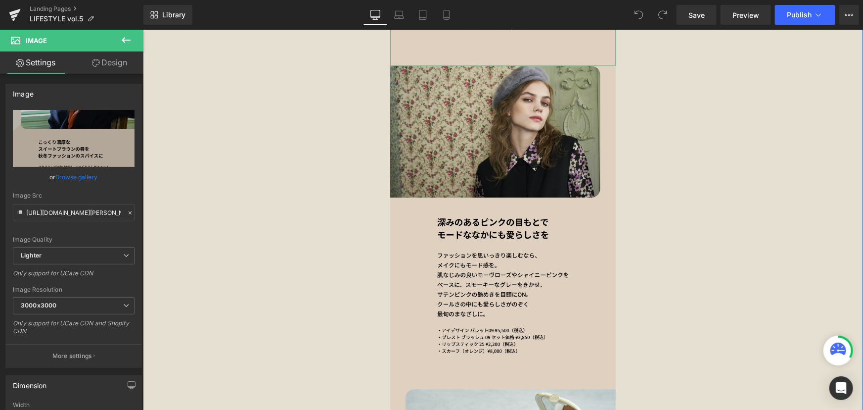
scroll to position [1259, 0]
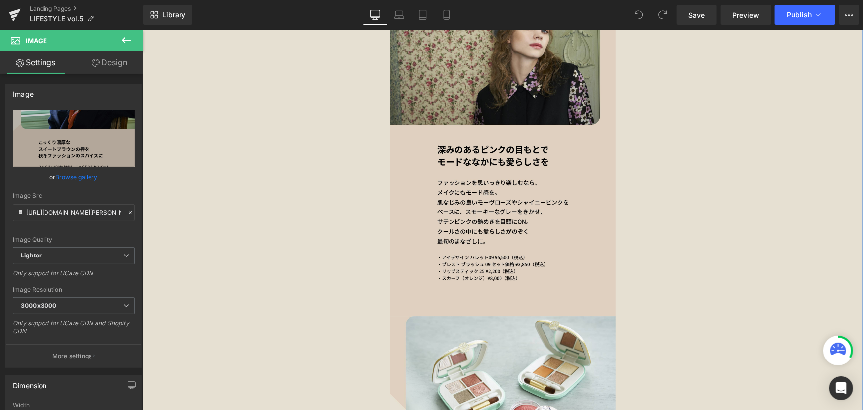
click at [516, 278] on img at bounding box center [503, 154] width 226 height 323
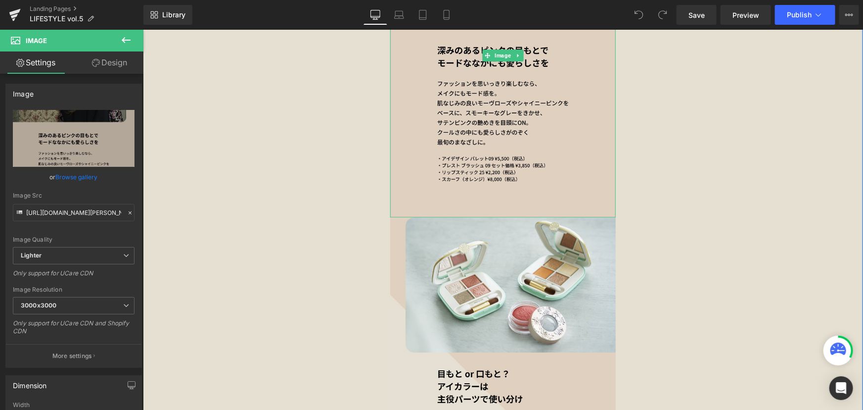
scroll to position [1484, 0]
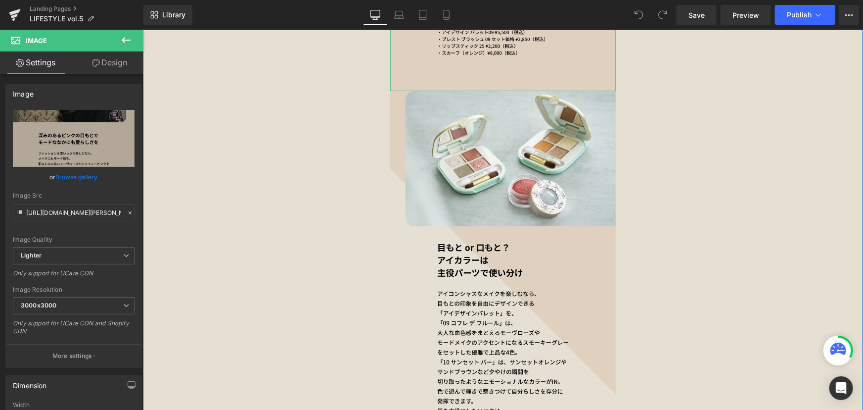
click at [516, 278] on img at bounding box center [503, 296] width 226 height 411
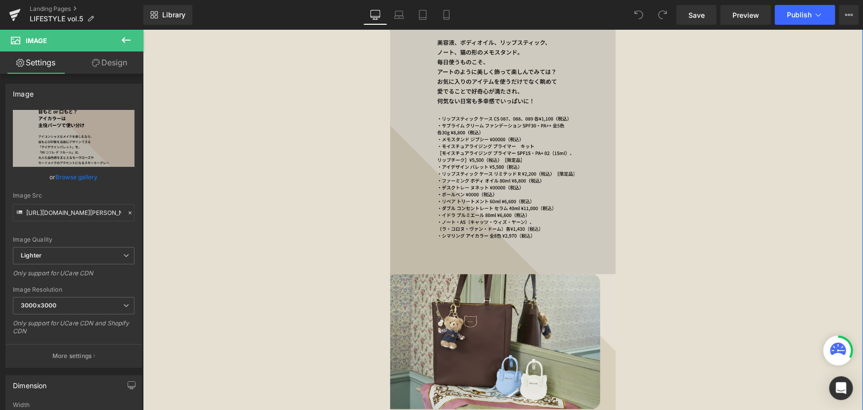
scroll to position [2113, 0]
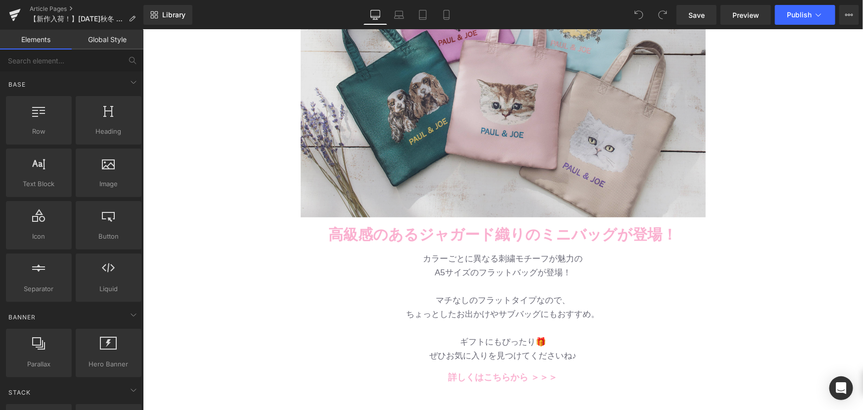
scroll to position [270, 0]
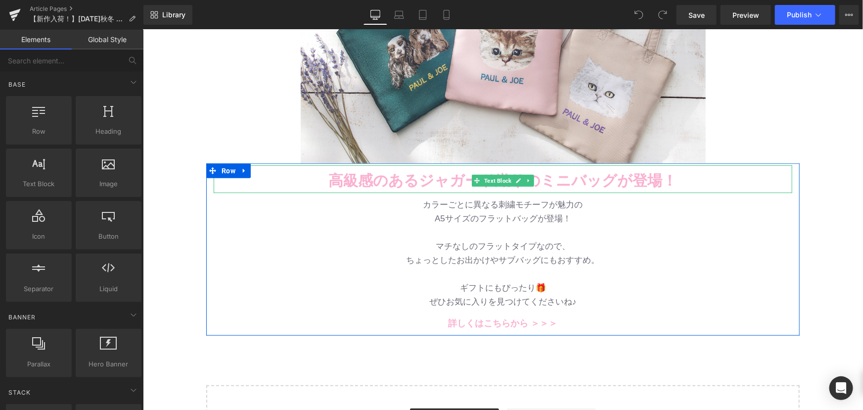
click at [322, 176] on p "高級感のあるジャガード織りのミニバッグが登場！" at bounding box center [502, 180] width 579 height 25
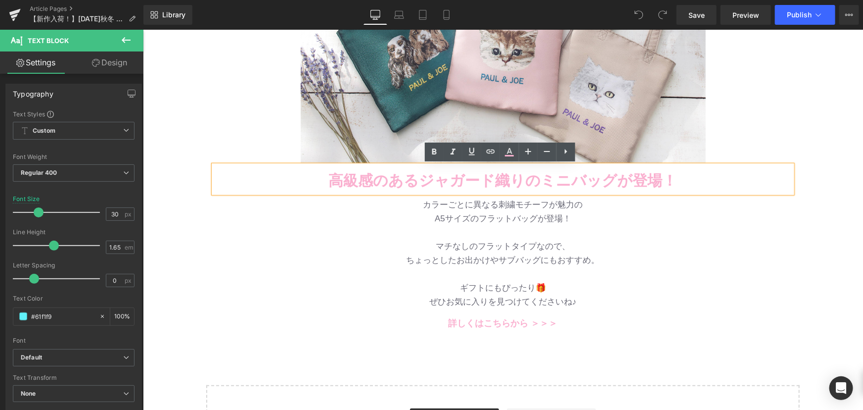
click at [334, 182] on b "高級感のあるジャガード織りのミニバッグが登場！" at bounding box center [502, 180] width 349 height 16
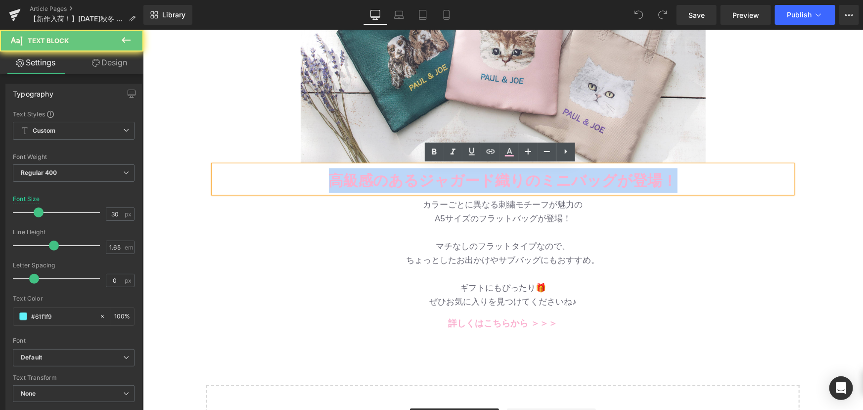
drag, startPoint x: 335, startPoint y: 182, endPoint x: 719, endPoint y: 177, distance: 383.8
click at [719, 177] on p "高級感のあるジャガード織りのミニバッグが登場！" at bounding box center [502, 180] width 579 height 25
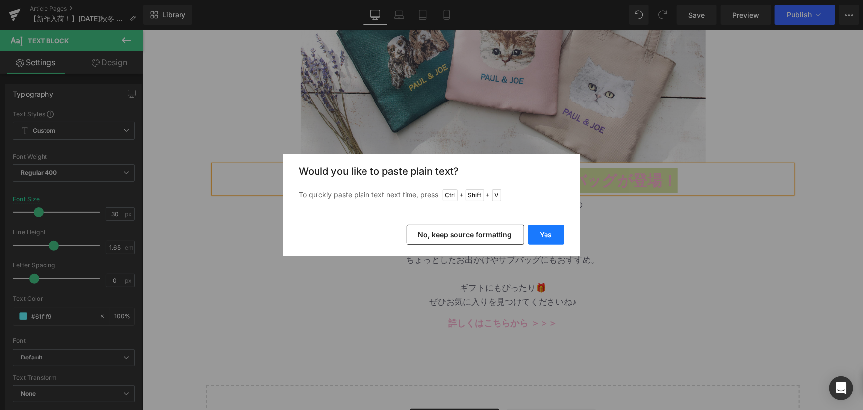
click at [546, 236] on button "Yes" at bounding box center [546, 235] width 36 height 20
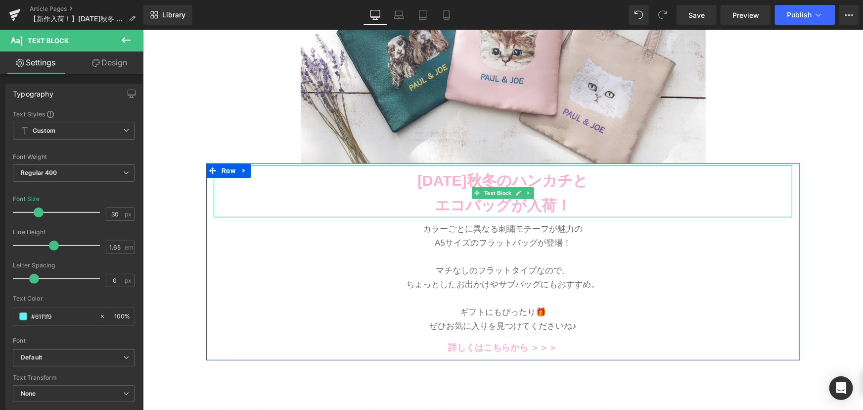
click at [585, 178] on b "2025年秋冬のハンカチと" at bounding box center [502, 180] width 171 height 16
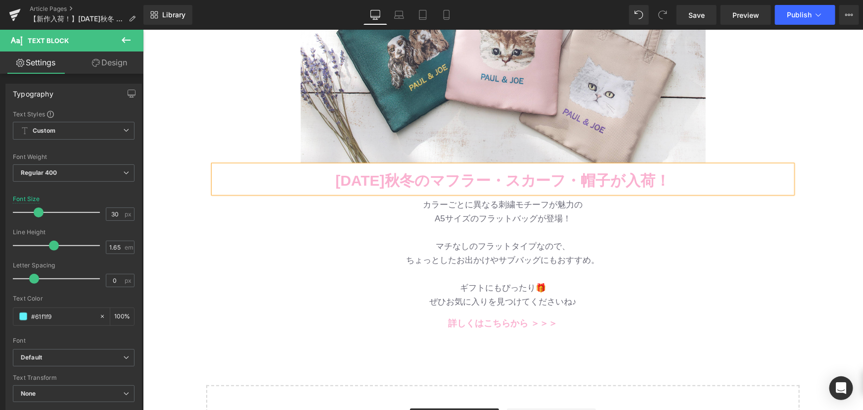
click at [779, 143] on link at bounding box center [502, 1] width 579 height 324
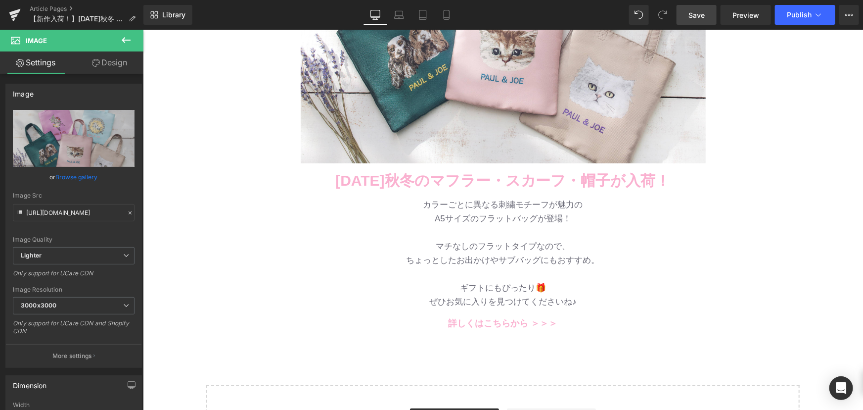
click at [688, 15] on link "Save" at bounding box center [697, 15] width 40 height 20
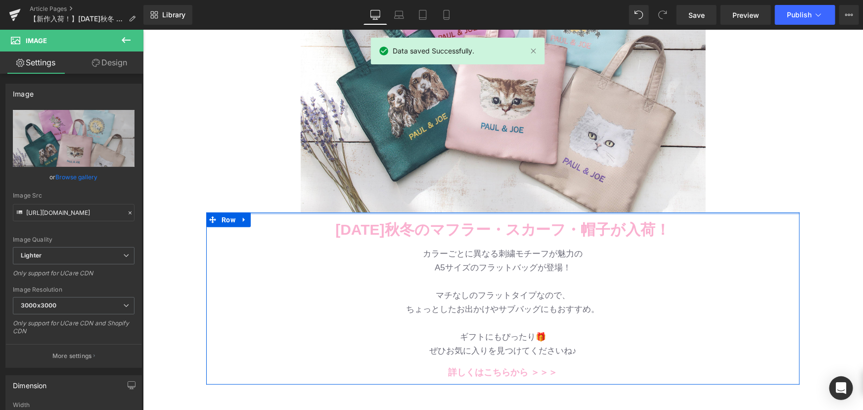
scroll to position [225, 0]
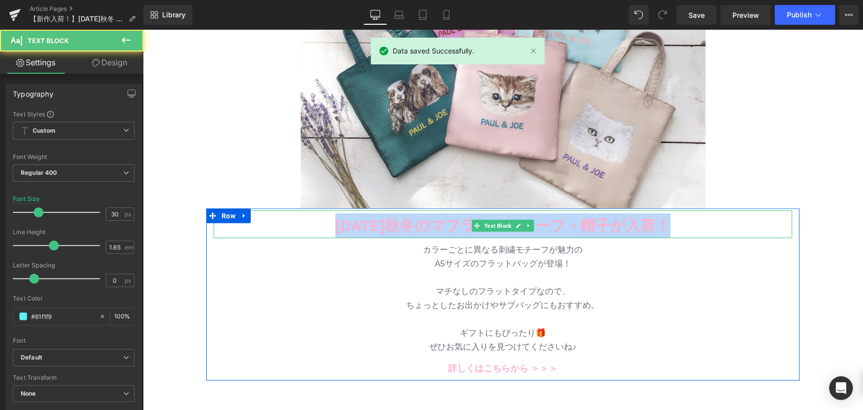
drag, startPoint x: 332, startPoint y: 227, endPoint x: 672, endPoint y: 220, distance: 339.8
click at [672, 220] on p "2025年秋冬のマフラー・ スカーフ・帽子が入荷！" at bounding box center [502, 225] width 579 height 25
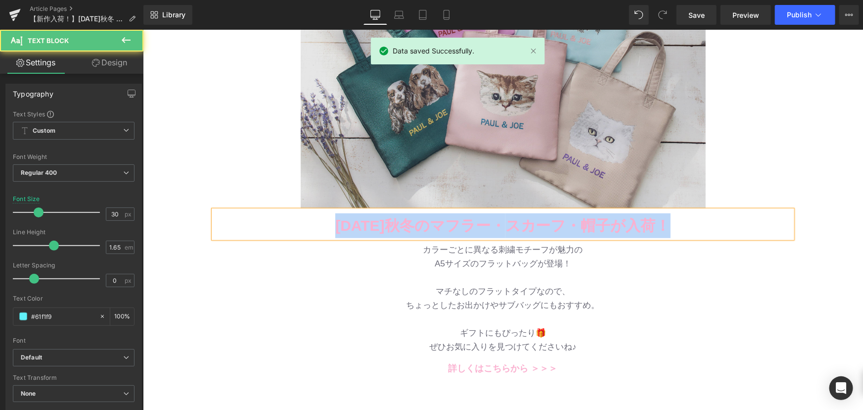
copy p "2025年秋冬のマフラー・ スカーフ・帽子が入荷！"
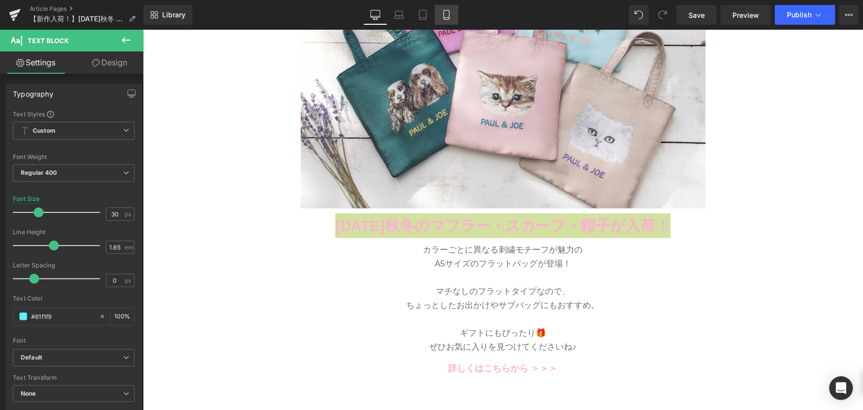
click at [452, 16] on link "Mobile" at bounding box center [447, 15] width 24 height 20
type input "16"
type input "100"
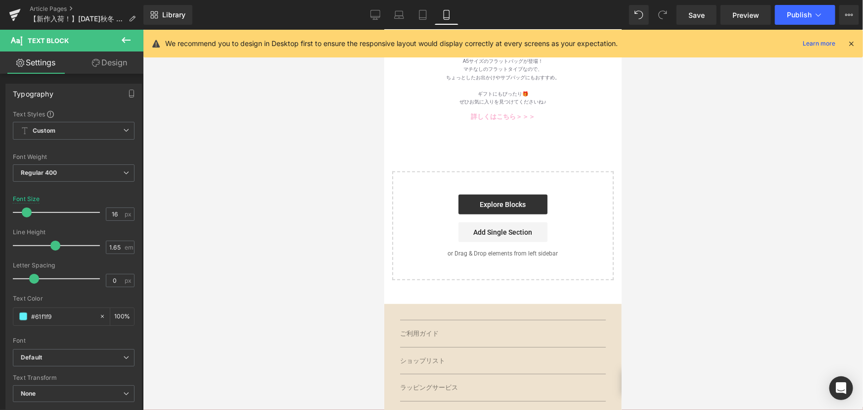
scroll to position [0, 0]
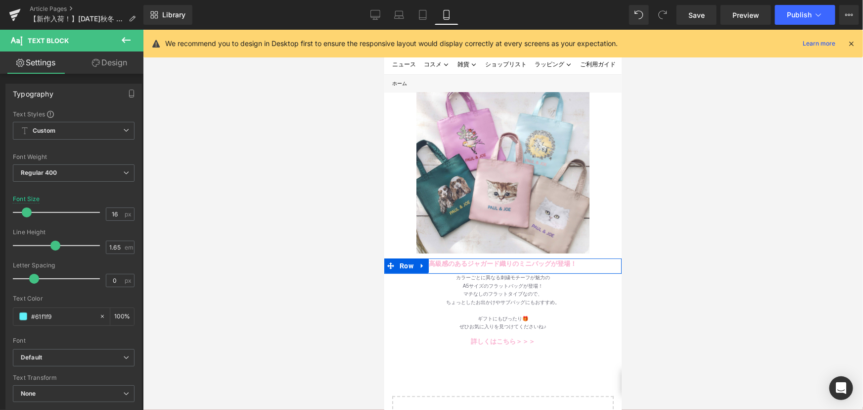
click at [437, 259] on b "高級感のあるジャガード織りのミニバッグが登場！" at bounding box center [503, 262] width 148 height 7
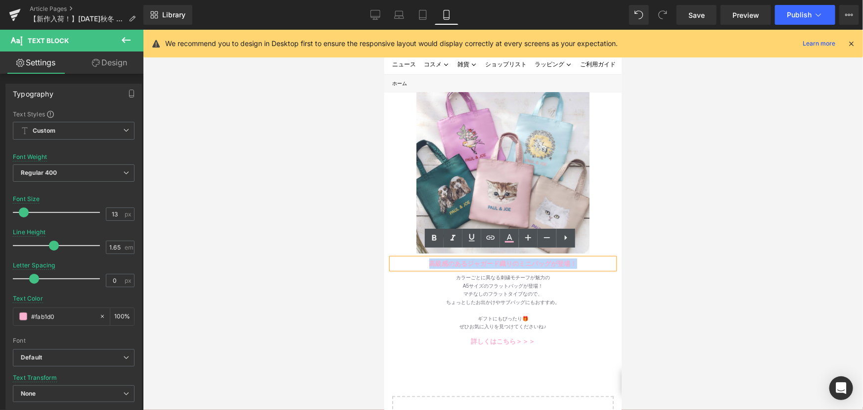
drag, startPoint x: 422, startPoint y: 257, endPoint x: 630, endPoint y: 260, distance: 207.7
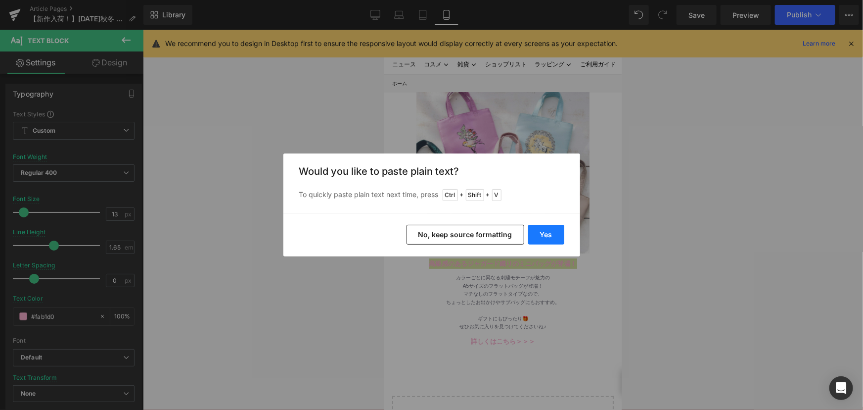
click at [537, 229] on button "Yes" at bounding box center [546, 235] width 36 height 20
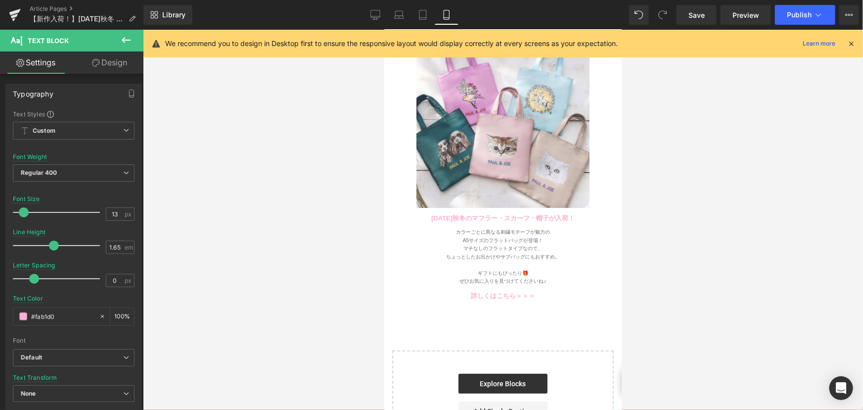
scroll to position [90, 0]
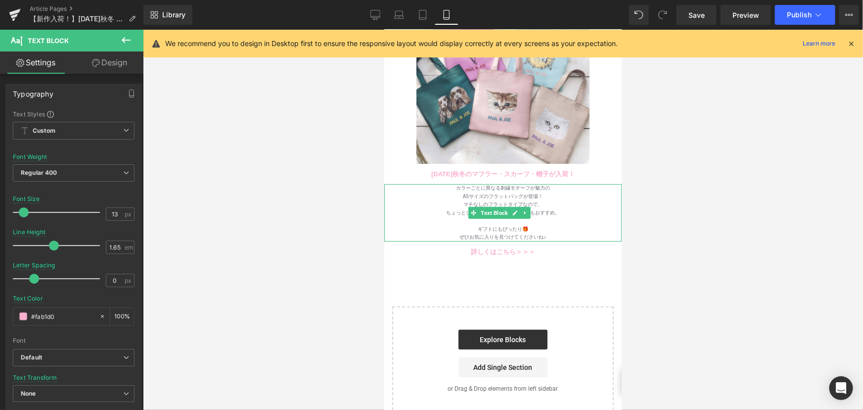
click at [475, 192] on div "A5サイズのフラットバッグが登場！" at bounding box center [502, 196] width 237 height 8
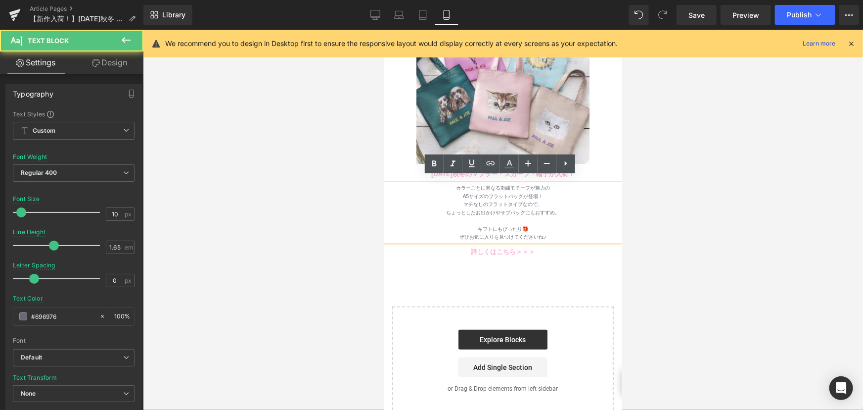
click at [438, 200] on div "マチなしのフラットタイプなので、" at bounding box center [502, 204] width 237 height 8
click at [466, 225] on div "ギフトにもぴったり🎁" at bounding box center [502, 229] width 237 height 8
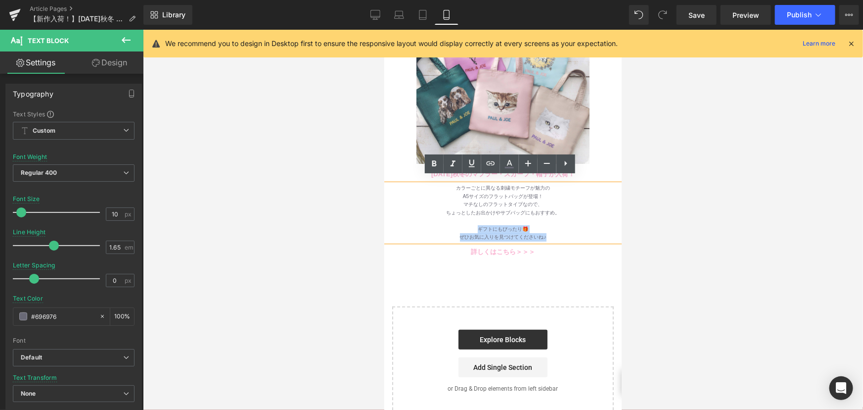
drag, startPoint x: 470, startPoint y: 218, endPoint x: 565, endPoint y: 233, distance: 96.2
click at [565, 233] on div "カラーごとに異なる刺繍モチーフが魅力の A5サイズのフラットバッグが登場！ マチなしのフラットタイプなので、 ちょっとしたお出かけやサブバッグにもおすすめ。 …" at bounding box center [502, 211] width 237 height 57
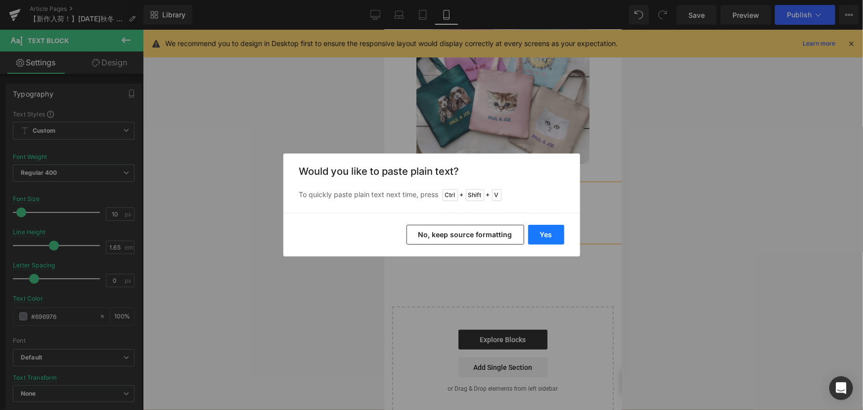
click at [548, 233] on button "Yes" at bounding box center [546, 235] width 36 height 20
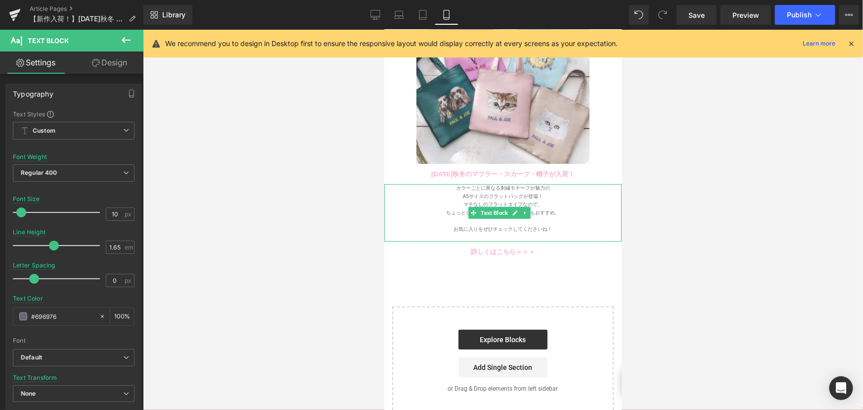
click at [552, 225] on div "お気に入りをぜひチェックしてくださいね！" at bounding box center [502, 229] width 237 height 8
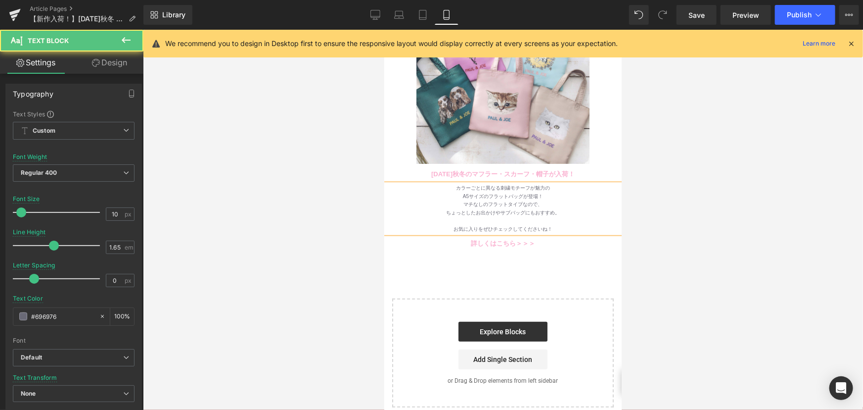
click at [455, 192] on div "A5サイズのフラットバッグが登場！" at bounding box center [502, 196] width 237 height 8
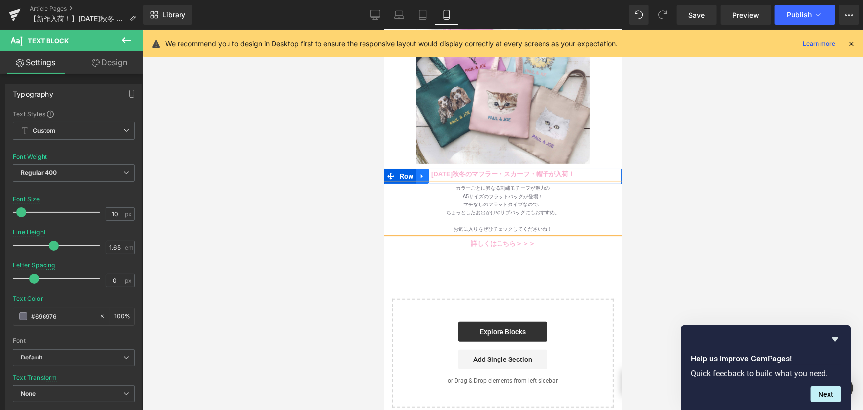
click at [423, 168] on link at bounding box center [421, 175] width 13 height 15
click at [496, 168] on div at bounding box center [502, 169] width 237 height 2
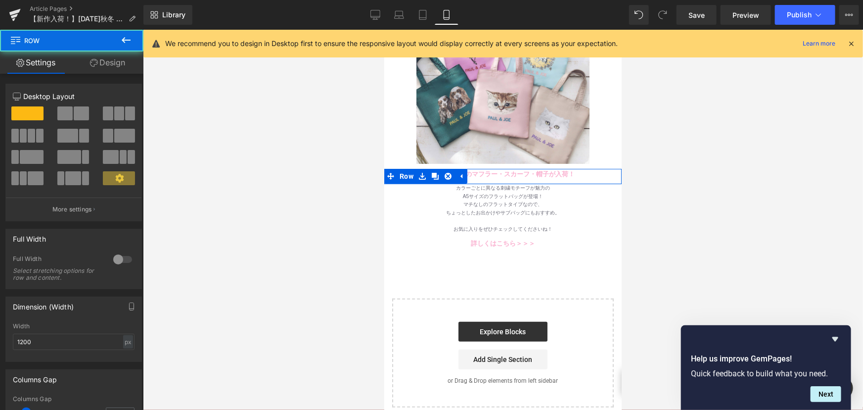
click at [488, 168] on span "Text Block" at bounding box center [493, 174] width 31 height 12
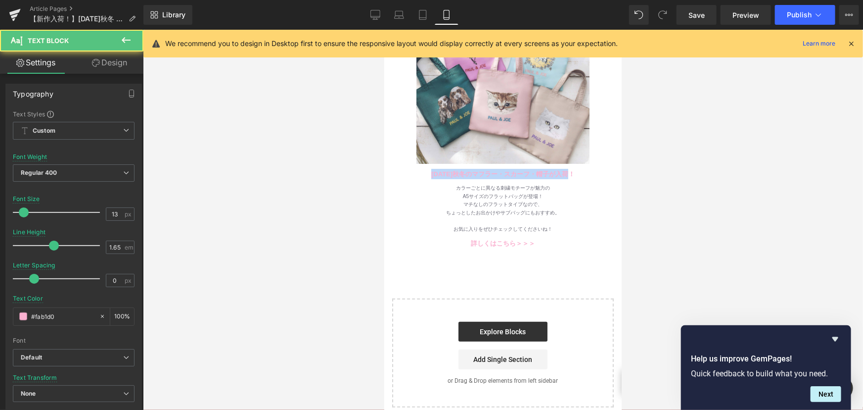
drag, startPoint x: 572, startPoint y: 166, endPoint x: 250, endPoint y: 166, distance: 322.5
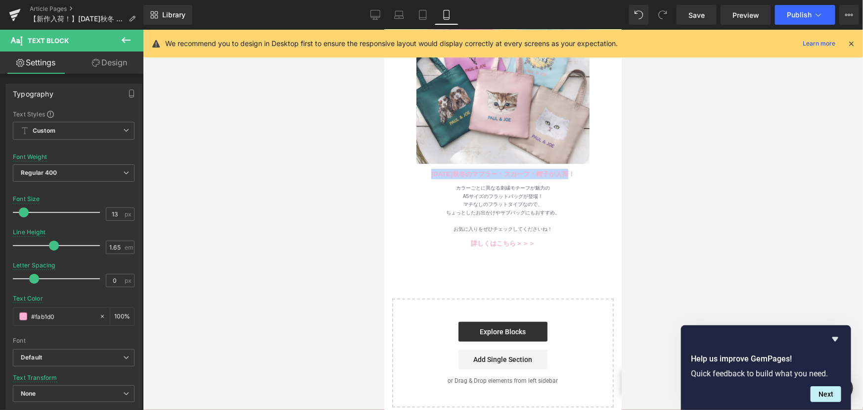
copy b "2025年秋冬のマフラー・スカーフ・帽子が入荷！"
click at [733, 14] on span "Preview" at bounding box center [745, 15] width 27 height 10
click at [457, 183] on div "カラーごとに異なる刺繍モチーフが魅力の" at bounding box center [502, 187] width 237 height 8
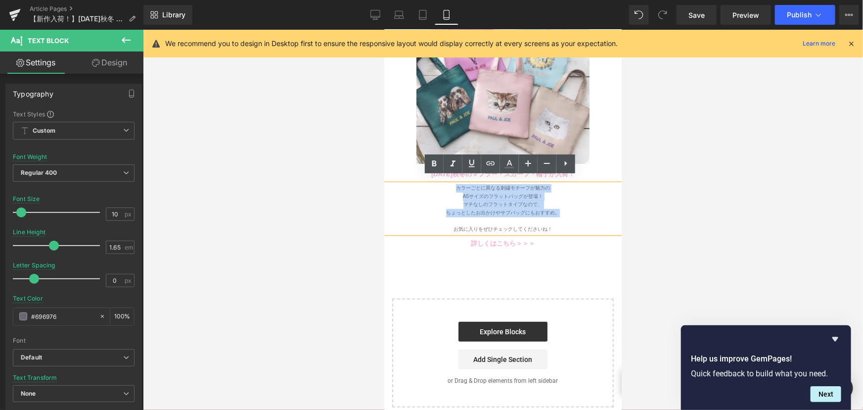
drag, startPoint x: 454, startPoint y: 181, endPoint x: 573, endPoint y: 204, distance: 121.5
click at [573, 204] on div "カラーごとに異なる刺繍モチーフが魅力の A5サイズのフラットバッグが登場！ マチなしのフラットタイプなので、 ちょっとしたお出かけやサブバッグにもおすすめ。 …" at bounding box center [502, 207] width 237 height 49
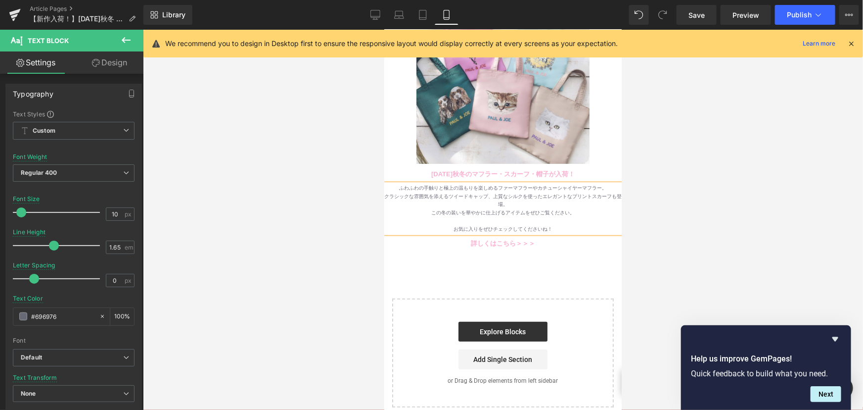
click at [429, 183] on div "ふわふわの手触りと極上の温もりを楽しめるファーマフラーやカチューシャイヤーマフラー。" at bounding box center [502, 187] width 237 height 8
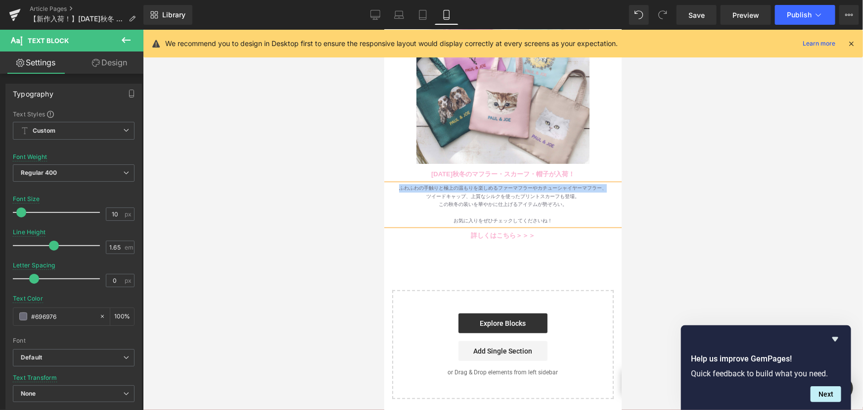
drag, startPoint x: 396, startPoint y: 180, endPoint x: 606, endPoint y: 180, distance: 210.7
click at [606, 183] on div "ふわふわの手触りと極上の温もりを楽しめるファーマフラーやカチューシャイヤーマフラー、" at bounding box center [502, 187] width 237 height 8
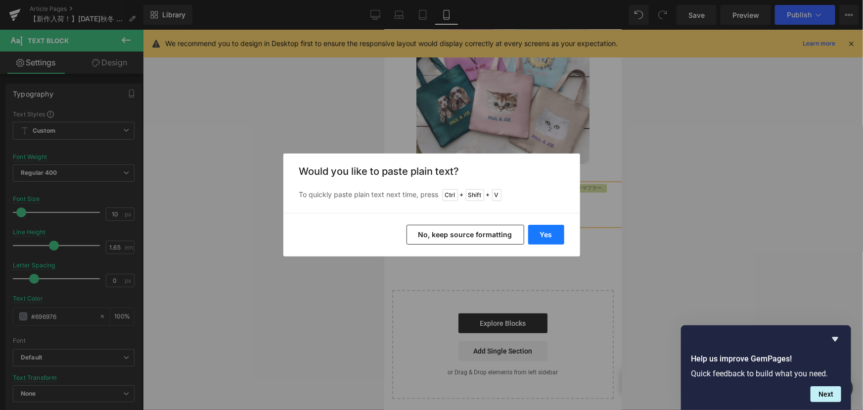
click at [530, 237] on button "Yes" at bounding box center [546, 235] width 36 height 20
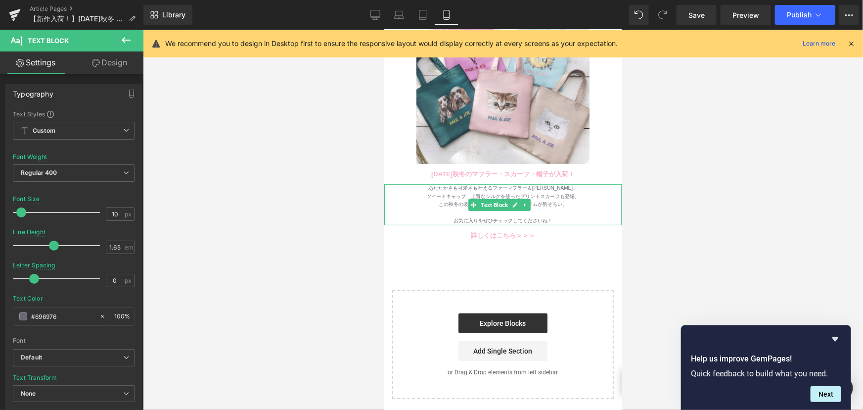
click at [427, 183] on div "あたたかさも可愛さも叶えるファーマフラー＆[PERSON_NAME]、" at bounding box center [502, 187] width 237 height 8
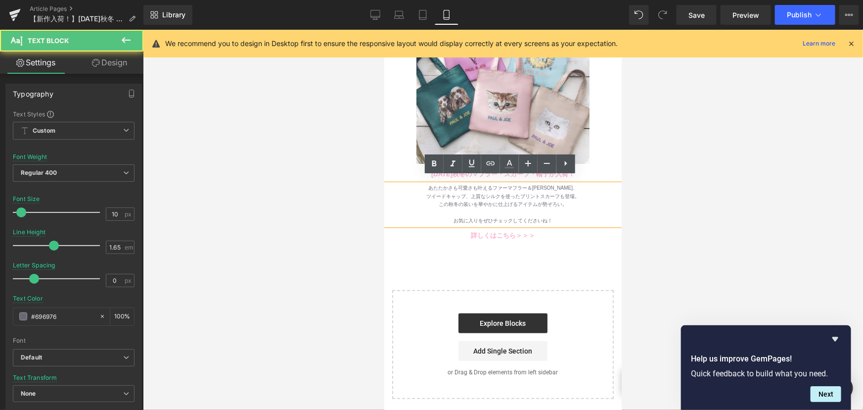
click at [472, 183] on div "あたたかさも可愛さも叶えるファーマフラー＆[PERSON_NAME]、" at bounding box center [502, 187] width 237 height 8
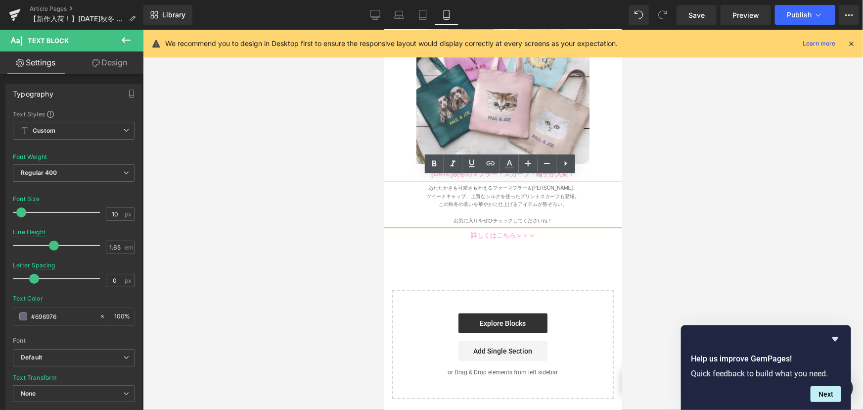
drag, startPoint x: 526, startPoint y: 182, endPoint x: 580, endPoint y: 186, distance: 53.6
click at [528, 183] on div "あたたかさも可愛さも叶えるファーマフラー＆[PERSON_NAME]、" at bounding box center [502, 187] width 237 height 8
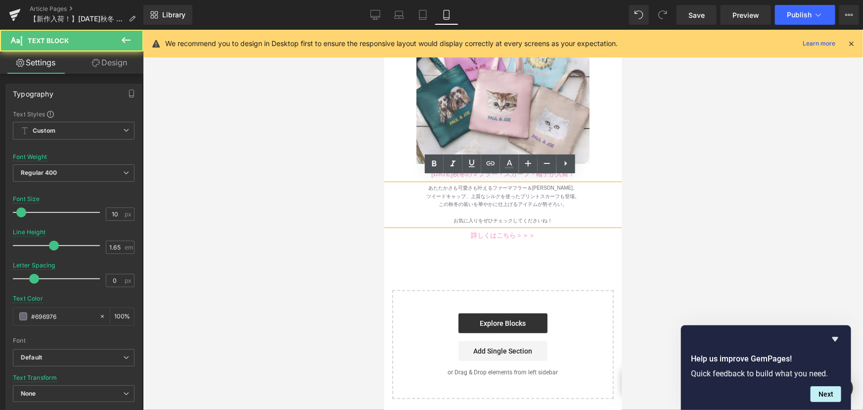
click at [566, 183] on div "あたたかさも可愛さも叶えるファーマフラー＆[PERSON_NAME]、" at bounding box center [502, 187] width 237 height 8
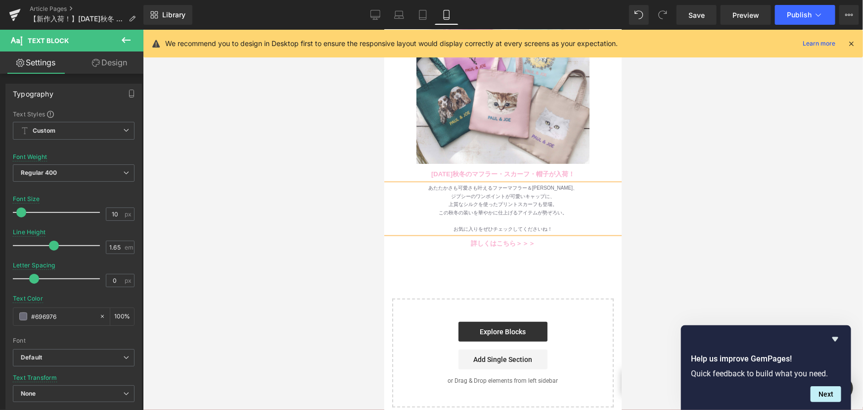
click at [487, 216] on div at bounding box center [502, 220] width 237 height 8
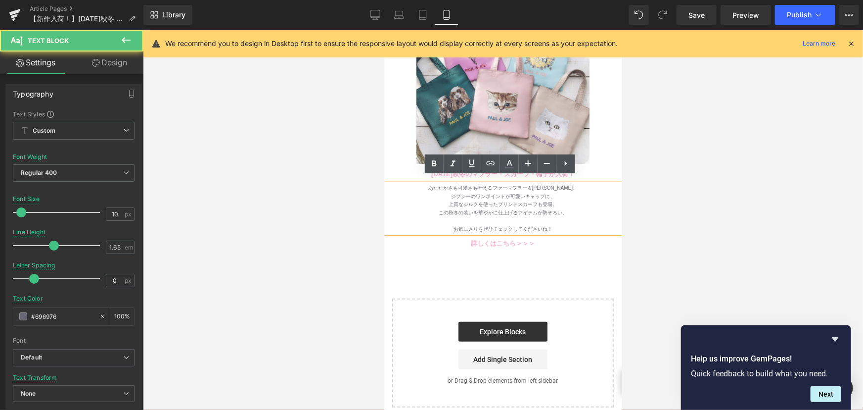
click at [477, 200] on div "上質なシルクを使ったプリントスカーフも登場。" at bounding box center [502, 204] width 237 height 8
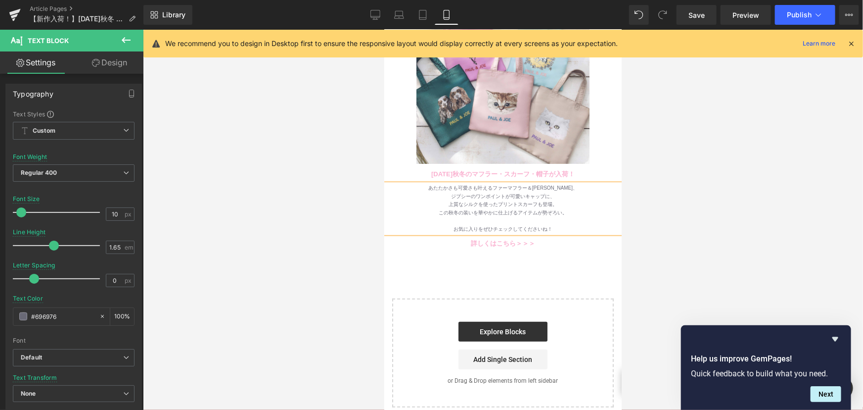
click at [572, 200] on div "上質なシルクを使ったプリントスカーフも登場。" at bounding box center [502, 204] width 237 height 8
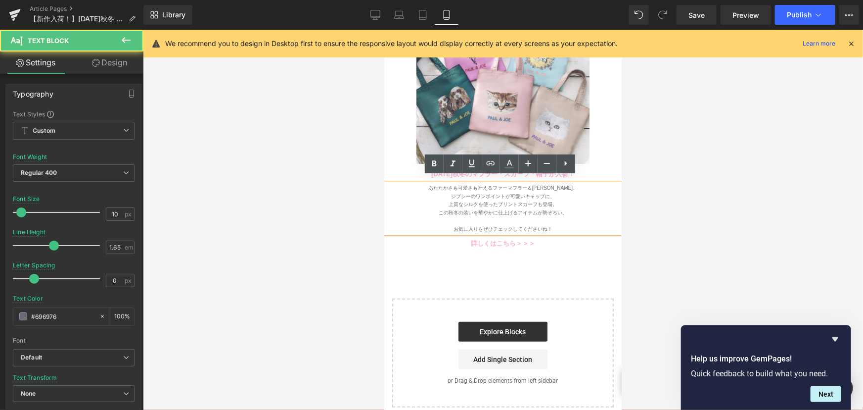
click at [588, 208] on div "この秋冬の装いを華やかに仕上げるアイテムが勢ぞろい。" at bounding box center [502, 212] width 237 height 8
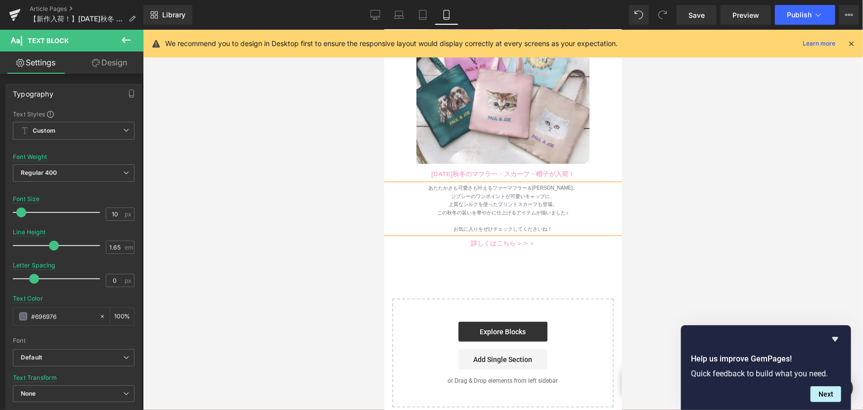
click at [666, 226] on div at bounding box center [503, 220] width 720 height 380
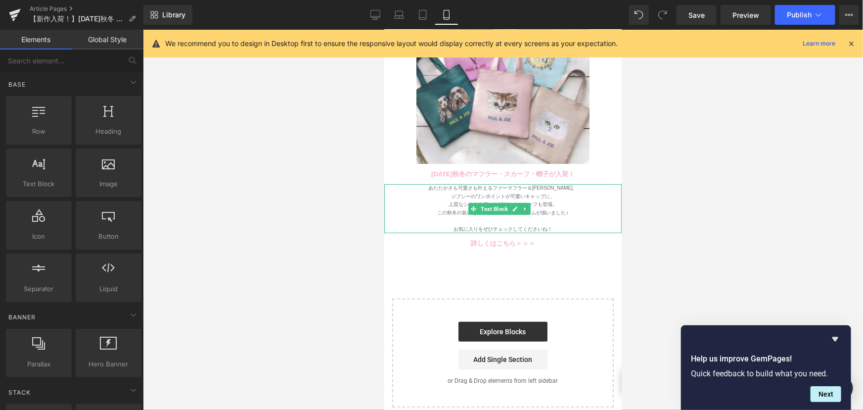
click at [571, 208] on div "この秋冬の装いを華やかに仕上げるアイテムが揃いました♪" at bounding box center [502, 212] width 237 height 8
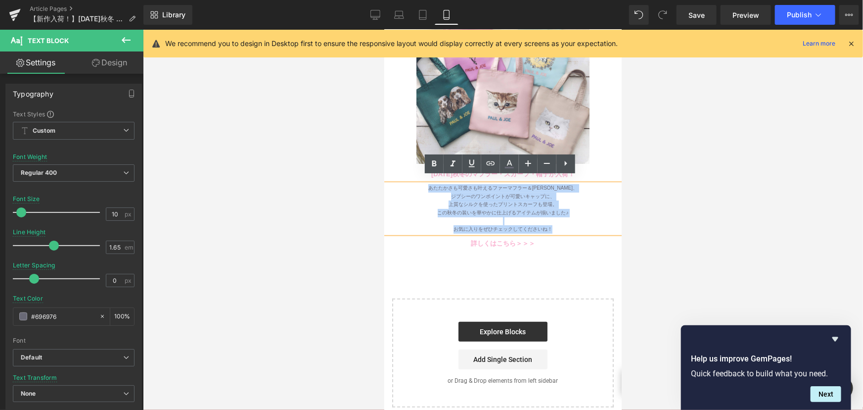
drag, startPoint x: 561, startPoint y: 222, endPoint x: 762, endPoint y: 212, distance: 201.0
copy div "あたたかさも可愛さも叶えるファーマフラー＆イヤーマフ、 ジプシーのワンポイントが可愛いキャップに、 上質なシルクを使ったプリントスカーフも登場。 この秋冬の装…"
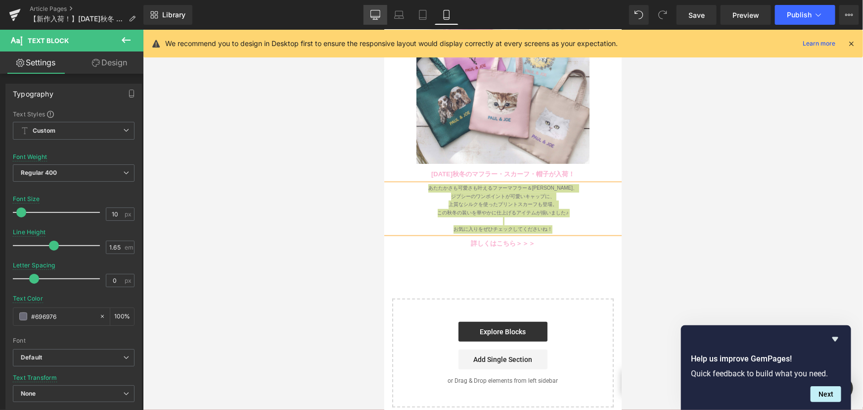
click at [373, 19] on icon at bounding box center [375, 15] width 10 height 10
type input "13"
type input "#000000"
type input "100"
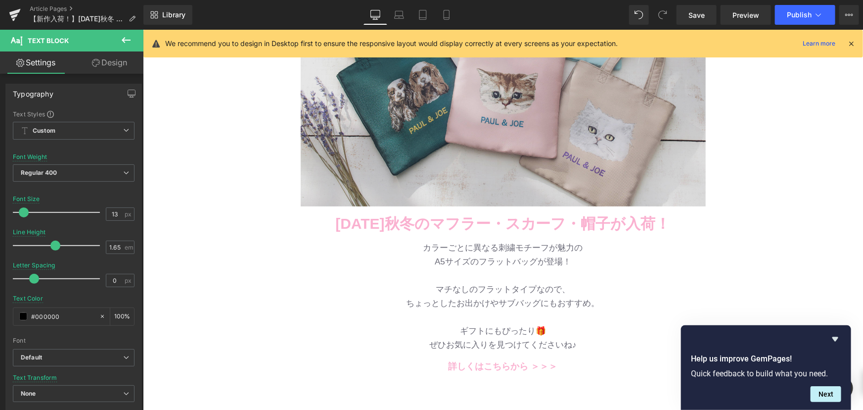
scroll to position [315, 0]
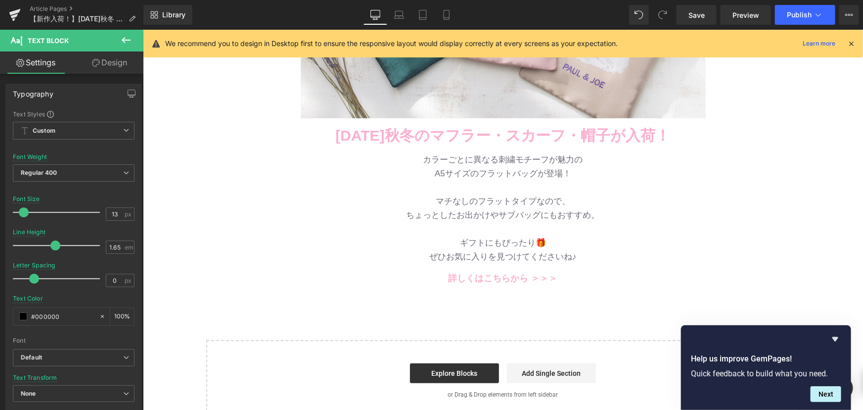
drag, startPoint x: 461, startPoint y: 179, endPoint x: 423, endPoint y: 160, distance: 43.1
click at [461, 179] on p "A5サイズのフラットバッグが登場！" at bounding box center [502, 173] width 579 height 14
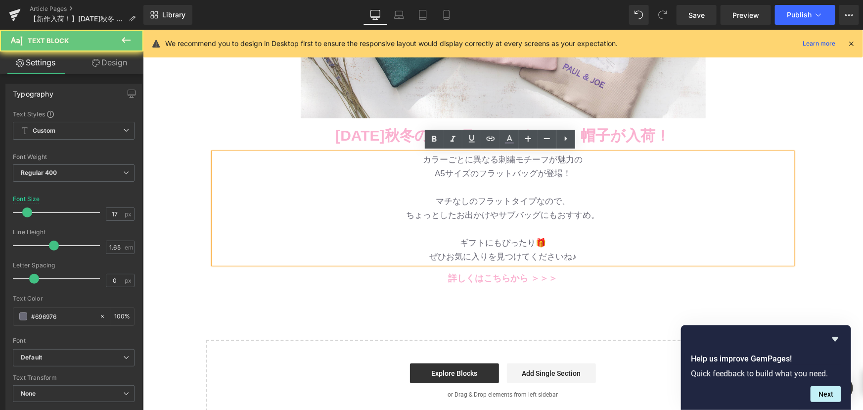
click at [422, 157] on p "カラーごとに異なる刺繍モチーフが魅力の" at bounding box center [502, 159] width 579 height 14
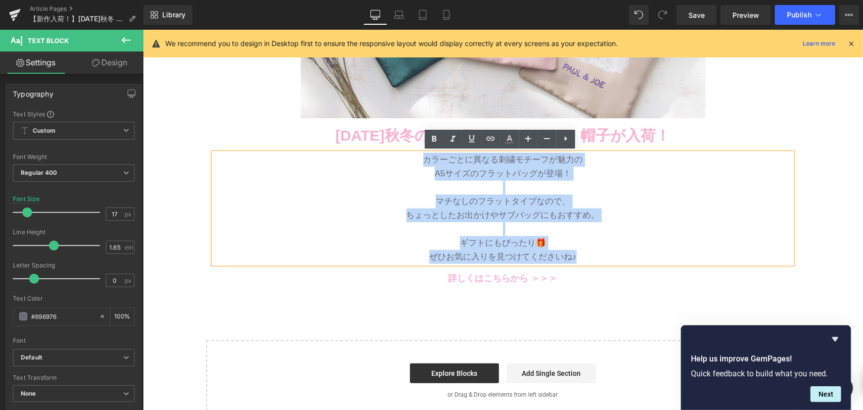
drag, startPoint x: 422, startPoint y: 157, endPoint x: 625, endPoint y: 255, distance: 224.7
click at [625, 255] on div "2025年秋冬のマフラー・ スカーフ・帽子が入荷！  Text Block カラーごとに異なる刺繍モチーフが魅力の A5サイズのフラットバッグが登場！ マチ…" at bounding box center [502, 202] width 593 height 165
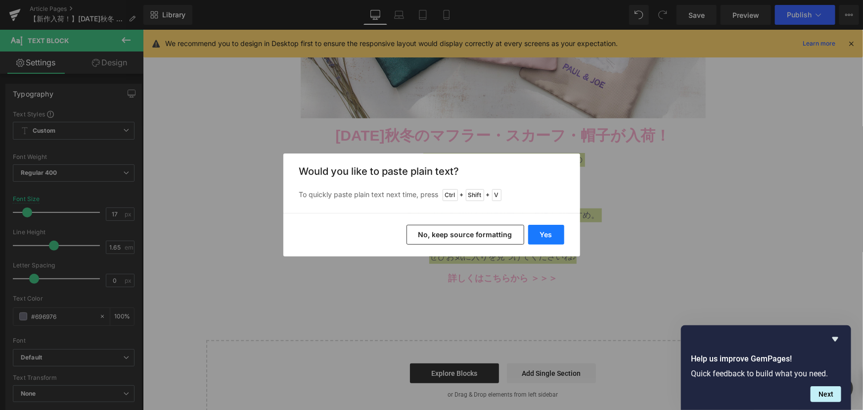
click at [557, 242] on button "Yes" at bounding box center [546, 235] width 36 height 20
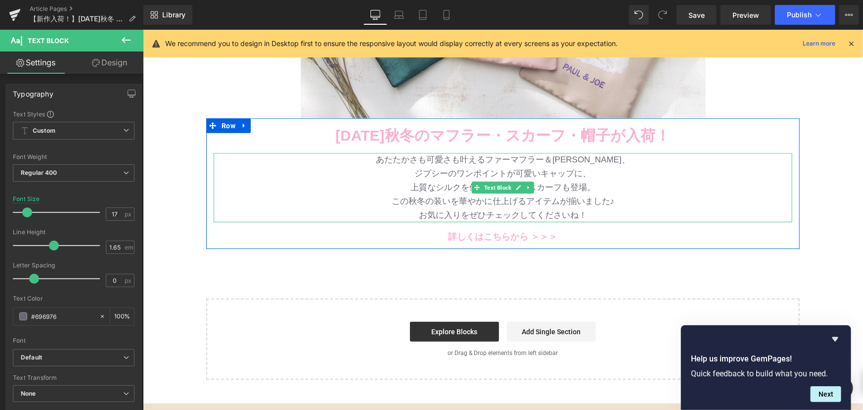
click at [609, 172] on p "ジプシーのワンポイントが可愛いキャップに、" at bounding box center [502, 173] width 579 height 14
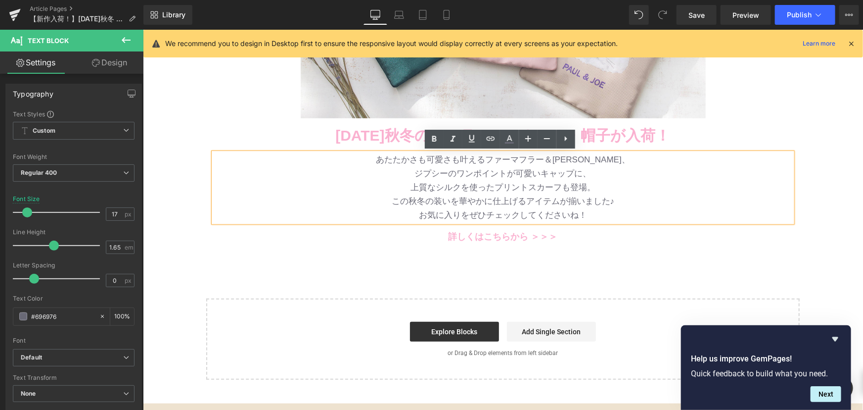
click at [629, 195] on p "この秋冬の装いを華やかに仕上げるアイテムが揃いました♪" at bounding box center [502, 201] width 579 height 14
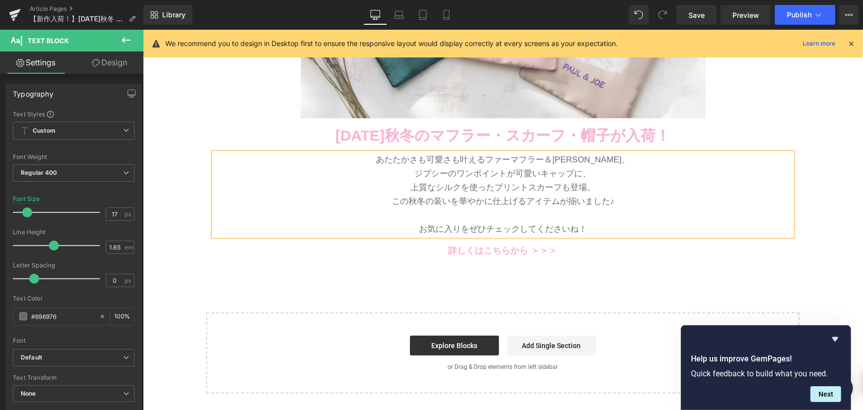
click at [620, 178] on p "ジプシーのワンポイントが可愛いキャップに、" at bounding box center [502, 173] width 579 height 14
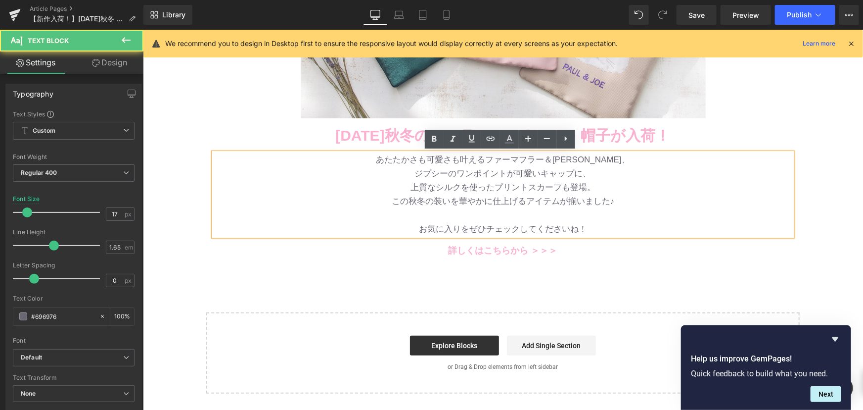
click at [615, 183] on p "上質なシルクを使ったプリントスカーフも登場。" at bounding box center [502, 187] width 579 height 14
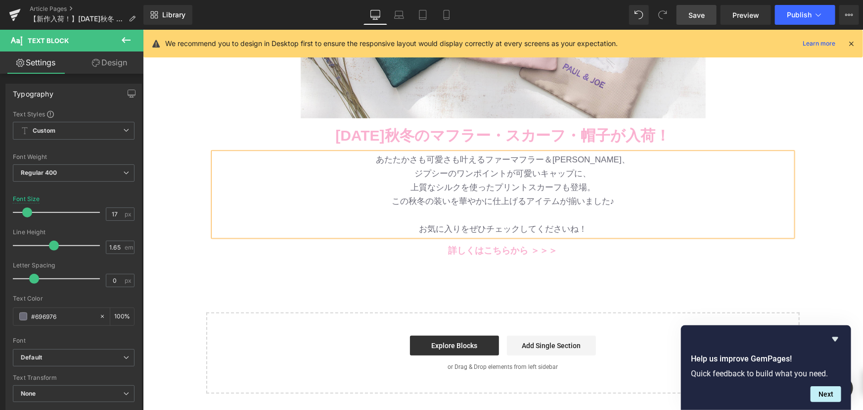
click at [707, 19] on link "Save" at bounding box center [697, 15] width 40 height 20
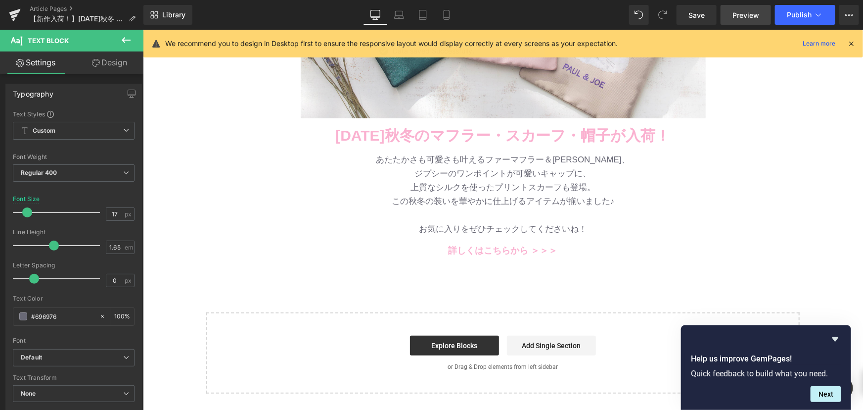
click at [735, 14] on span "Preview" at bounding box center [745, 15] width 27 height 10
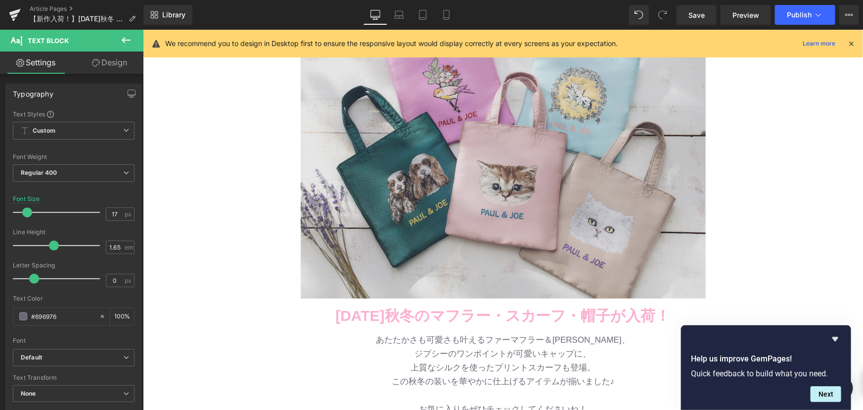
scroll to position [270, 0]
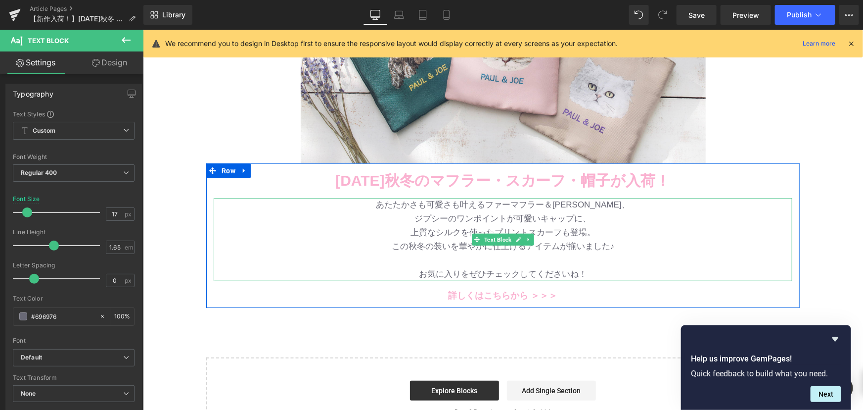
click at [599, 206] on p "あたたかさも可愛さも叶えるファーマフラー＆[PERSON_NAME]、" at bounding box center [502, 204] width 579 height 14
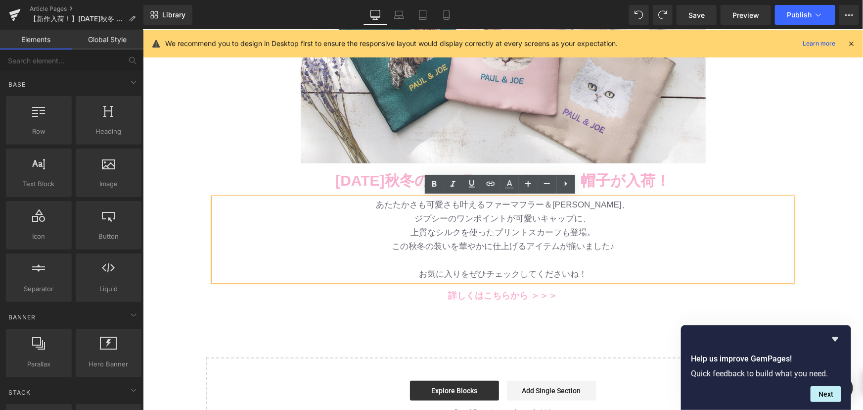
click at [822, 150] on div "Image Row 2025年秋冬のマフラー・スカーフ・帽子が入荷！ Text Block Row バッグ・財布 新作入荷！ Text Block 待望のツイ…" at bounding box center [502, 136] width 720 height 604
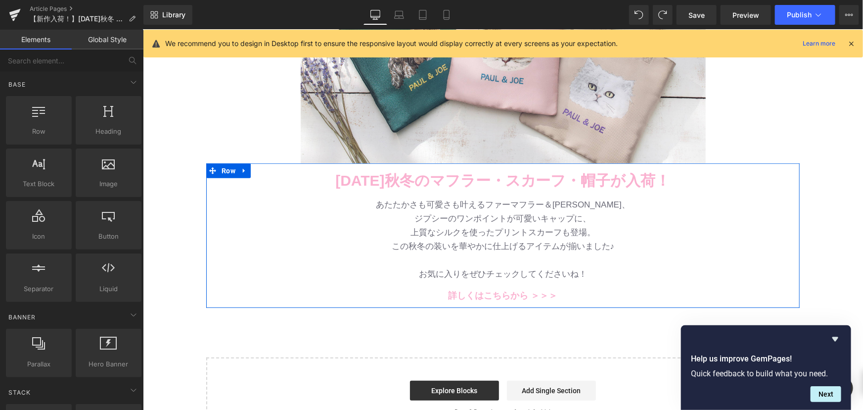
click at [556, 230] on p "上質なシルクを使ったプリントスカーフも登場。" at bounding box center [502, 232] width 579 height 14
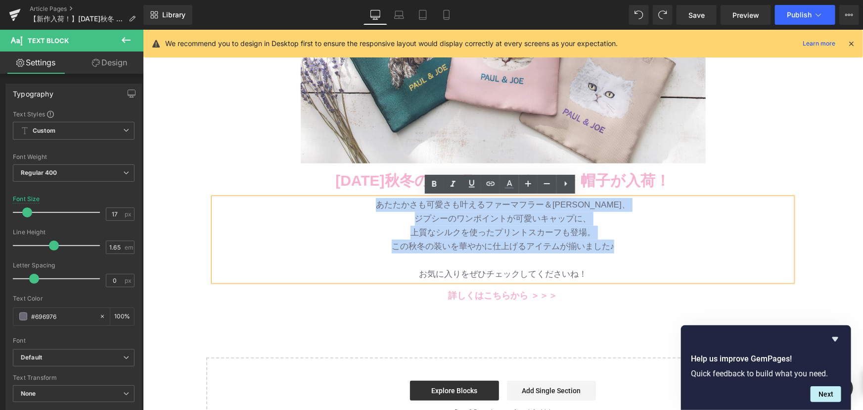
drag, startPoint x: 634, startPoint y: 244, endPoint x: 378, endPoint y: 202, distance: 259.1
click at [378, 202] on div "あたたかさも可愛さも叶えるファーマフラー＆イヤーマフ、 ジプシーのワンポイントが可愛いキャップに、 上質なシルクを使ったプリントスカーフも登場。 この秋冬の装…" at bounding box center [502, 238] width 579 height 83
copy div "あたたかさも可愛さも叶えるファーマフラー＆イヤーマフ、 ジプシーのワンポイントが可愛いキャップに、 上質なシルクを使ったプリントスカーフも登場。 この秋冬の装…"
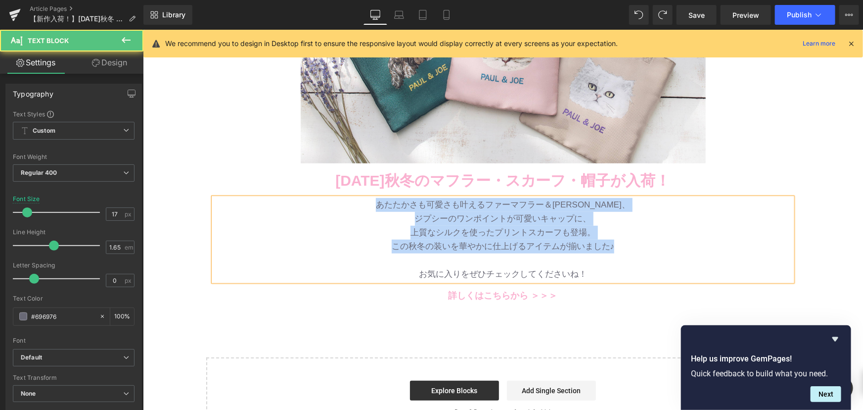
click at [538, 217] on p "ジプシーのワンポイントが可愛いキャップに、" at bounding box center [502, 218] width 579 height 14
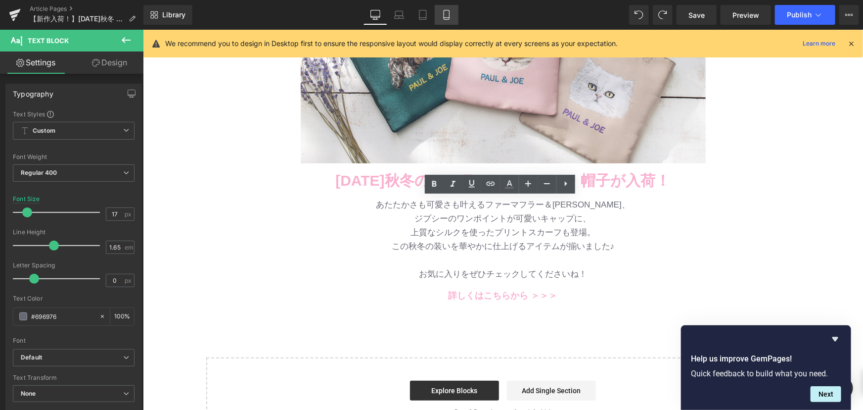
click at [454, 14] on link "Mobile" at bounding box center [447, 15] width 24 height 20
type input "13"
type input "100"
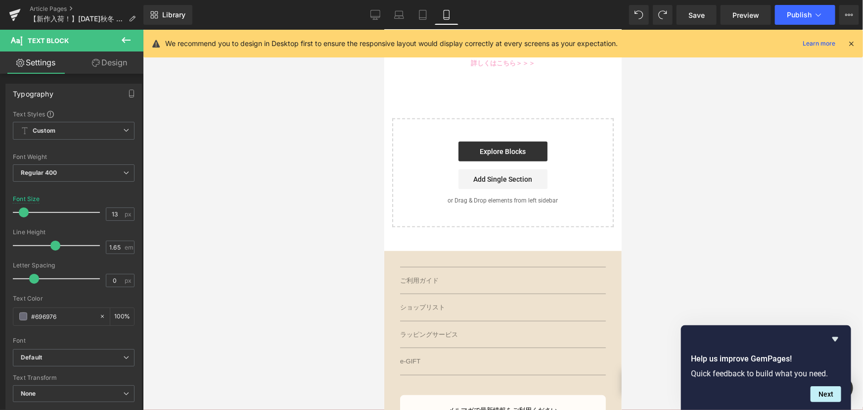
scroll to position [0, 0]
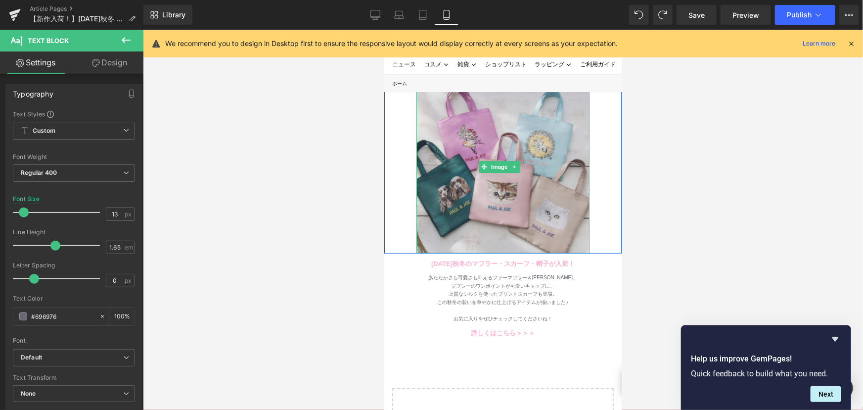
click at [465, 103] on img at bounding box center [502, 166] width 173 height 173
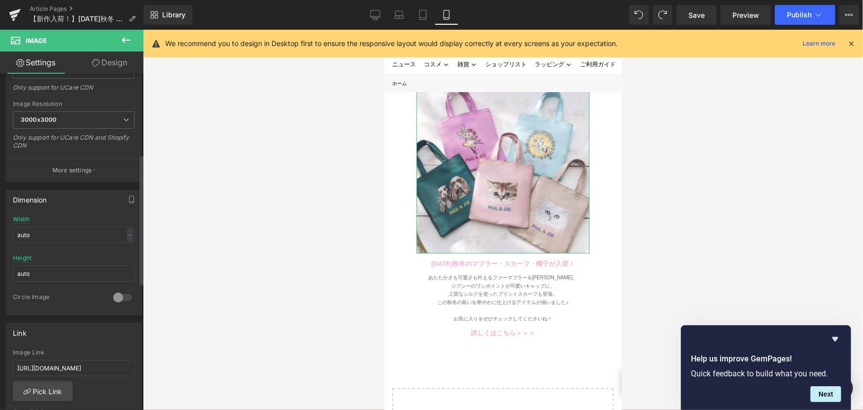
scroll to position [225, 0]
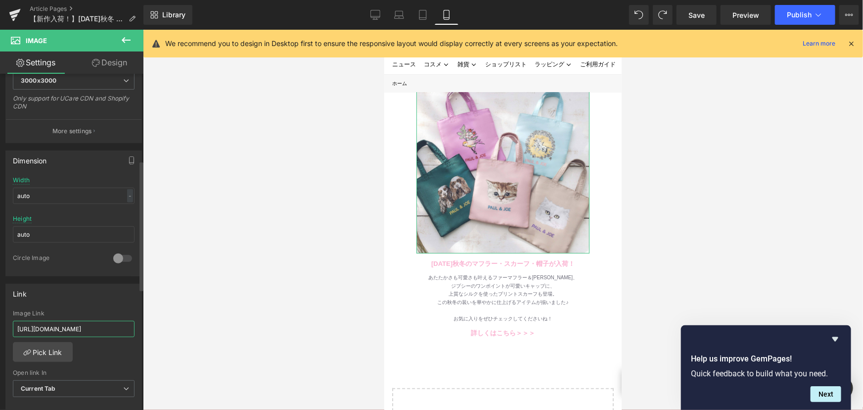
click at [78, 321] on input "https://www.paul-joe-beaute.com/collections/2025aw-moonbat" at bounding box center [74, 328] width 122 height 16
click at [513, 329] on icon at bounding box center [514, 332] width 5 height 6
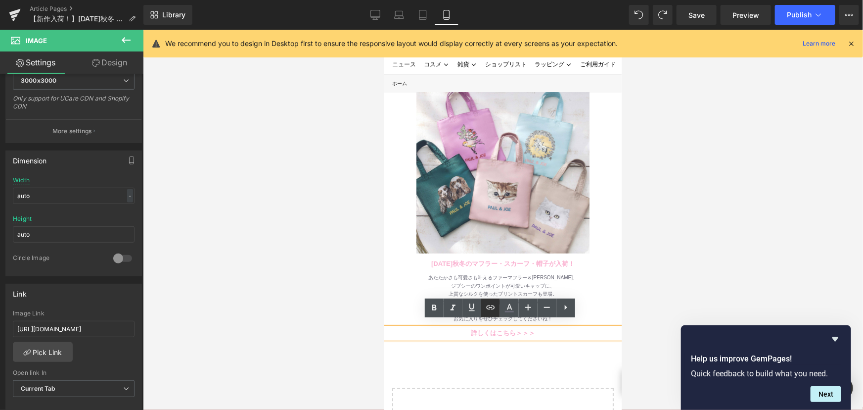
click at [491, 308] on icon at bounding box center [490, 307] width 8 height 4
click at [647, 285] on div at bounding box center [503, 220] width 720 height 380
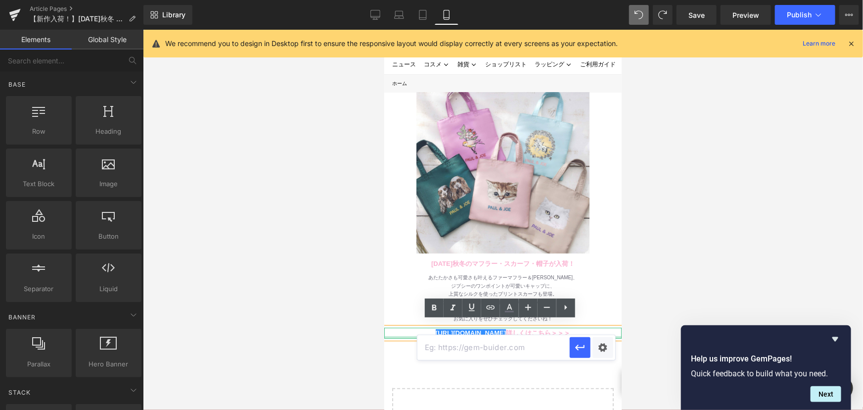
click at [509, 335] on div at bounding box center [502, 336] width 237 height 2
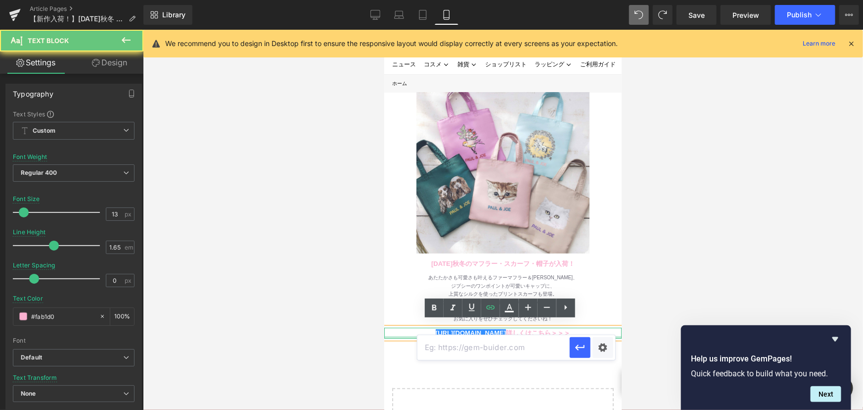
click at [516, 328] on link "https://gem-3910432.net 詳しくはこちら＞＞＞" at bounding box center [502, 331] width 135 height 7
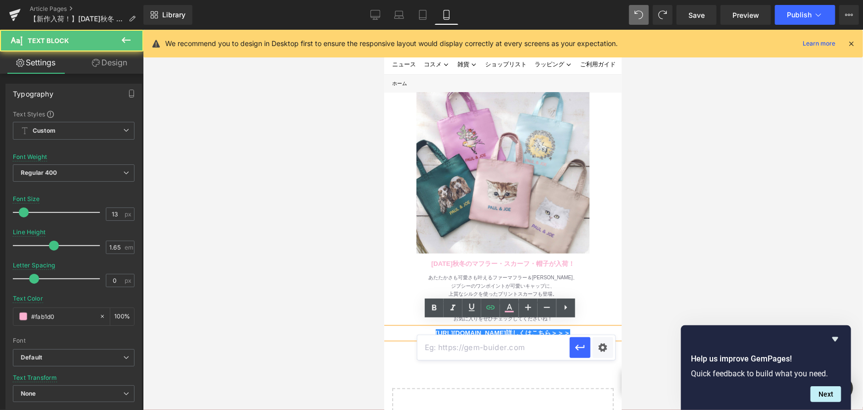
click at [514, 328] on link "https://gem-3910432.net 詳しくはこちら＞＞＞" at bounding box center [502, 331] width 135 height 7
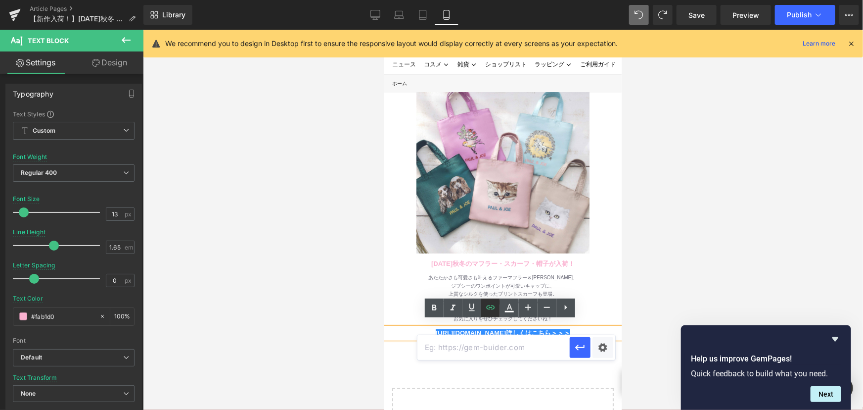
click at [494, 314] on link at bounding box center [490, 307] width 19 height 19
click at [553, 341] on span "Unlink" at bounding box center [556, 344] width 19 height 8
click at [514, 332] on div "https://gem-3910432.net 詳しくはこちら＞＞＞" at bounding box center [502, 332] width 237 height 10
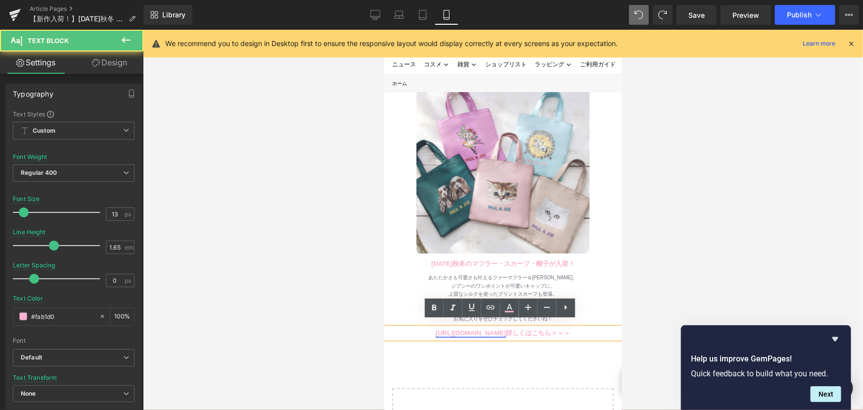
click at [505, 328] on link "https://gem-3910432.net" at bounding box center [470, 331] width 70 height 7
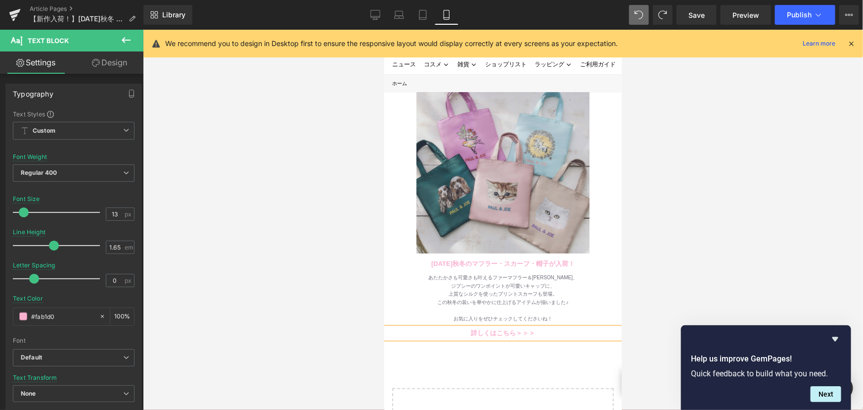
click at [508, 221] on img at bounding box center [502, 166] width 173 height 173
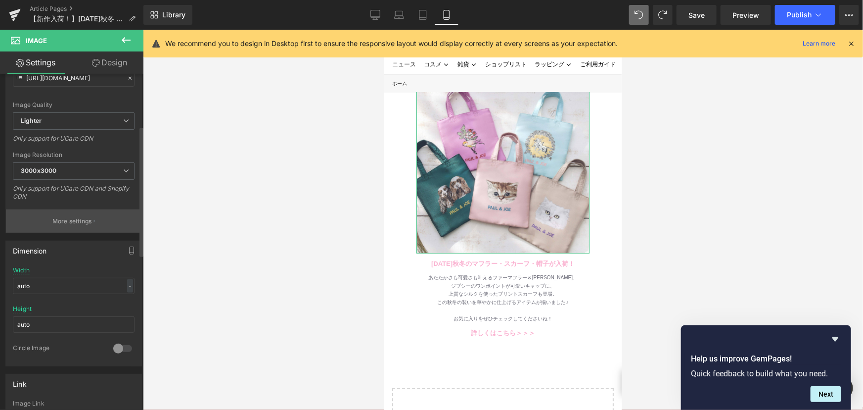
scroll to position [270, 0]
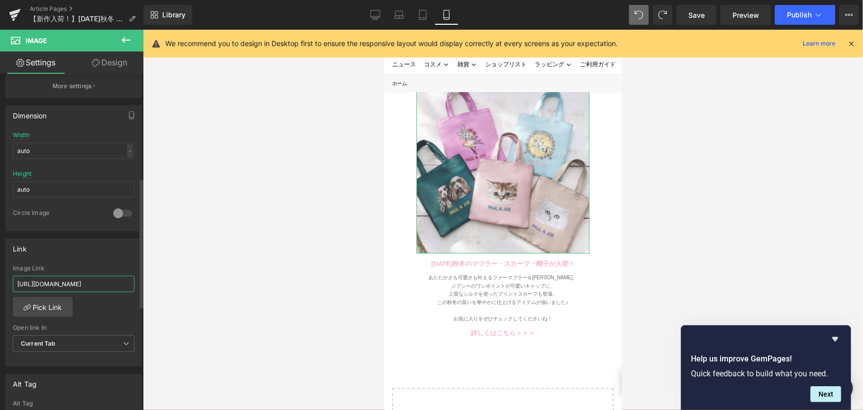
click at [90, 288] on input "https://www.paul-joe-beaute.com/collections/2025aw-moonbat" at bounding box center [74, 283] width 122 height 16
click at [511, 326] on link at bounding box center [514, 332] width 10 height 12
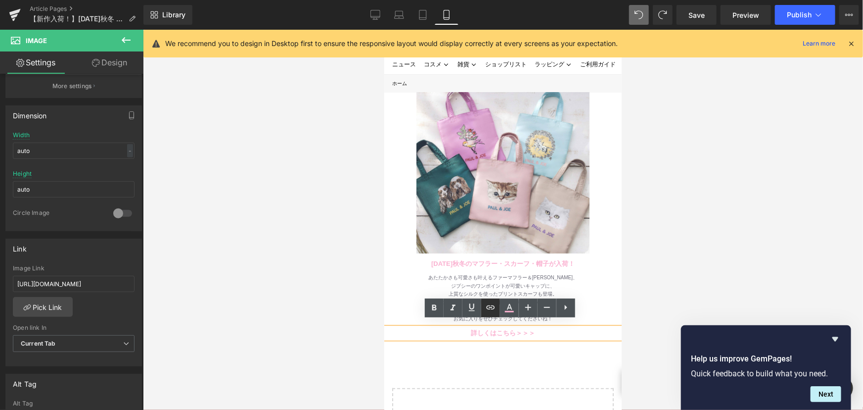
click at [494, 309] on icon at bounding box center [491, 307] width 12 height 12
click at [505, 348] on input "text" at bounding box center [493, 347] width 152 height 25
click at [505, 328] on link "https://gem-3910432.net" at bounding box center [470, 331] width 70 height 7
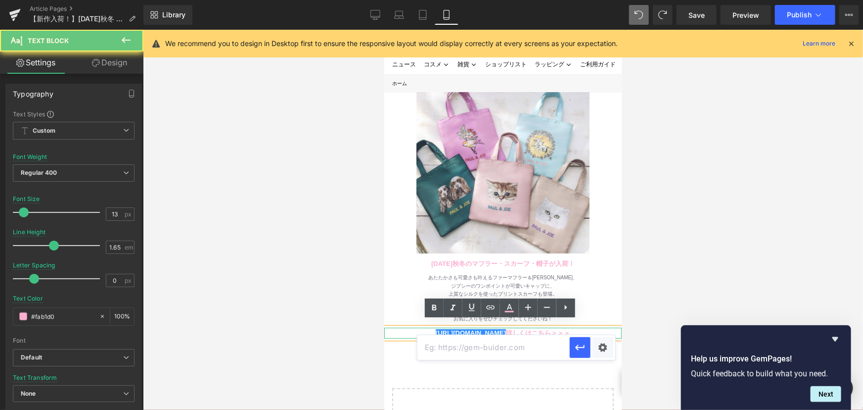
drag, startPoint x: 509, startPoint y: 324, endPoint x: 351, endPoint y: 334, distance: 159.1
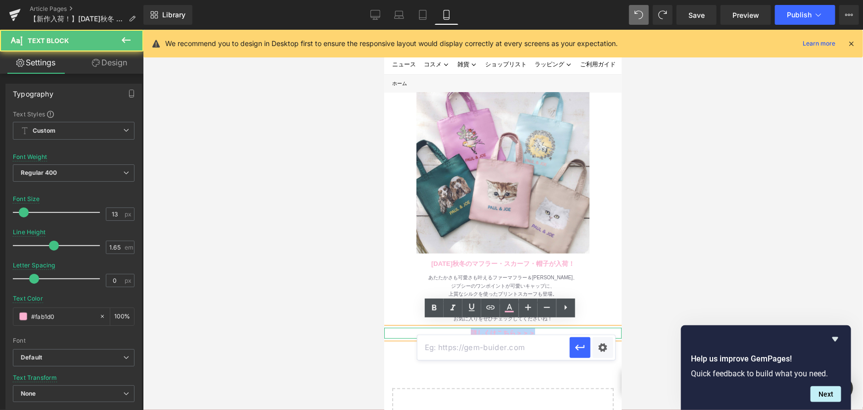
drag, startPoint x: 470, startPoint y: 326, endPoint x: 552, endPoint y: 326, distance: 82.1
click at [552, 327] on div "詳しくはこちら＞＞＞" at bounding box center [502, 332] width 237 height 10
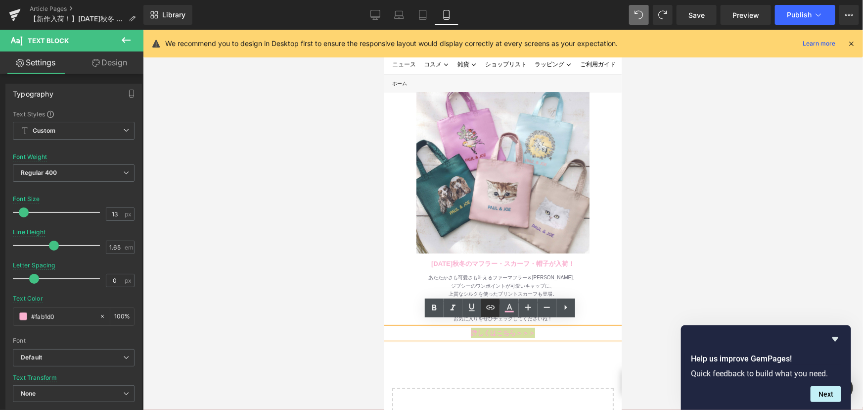
click at [493, 307] on icon at bounding box center [491, 307] width 12 height 12
click at [494, 352] on input "text" at bounding box center [493, 347] width 152 height 25
paste input "https://www.paul-joe-beaute.com/collections/2025aw-moonbat"
type input "https://www.paul-joe-beaute.com/collections/2025aw-moonbat"
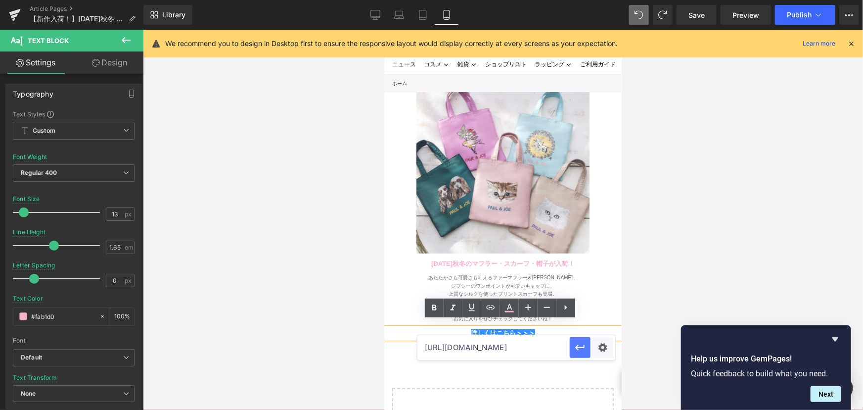
scroll to position [0, 0]
click at [582, 349] on icon "button" at bounding box center [580, 347] width 12 height 12
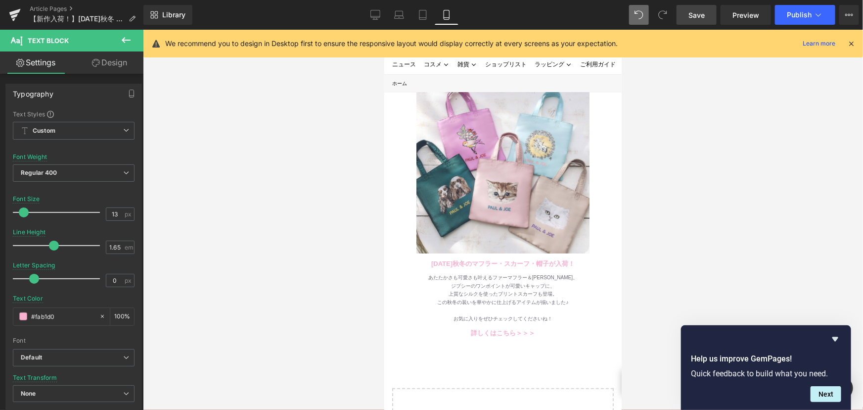
click at [700, 13] on span "Save" at bounding box center [696, 15] width 16 height 10
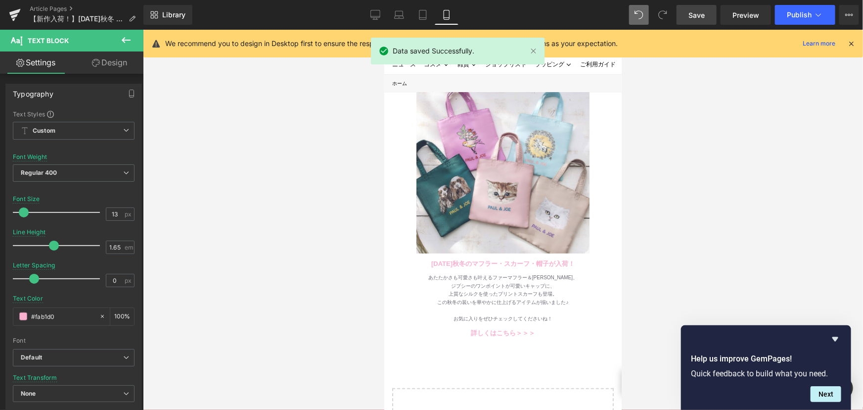
click at [709, 17] on link "Save" at bounding box center [697, 15] width 40 height 20
click at [751, 15] on span "Preview" at bounding box center [745, 15] width 27 height 10
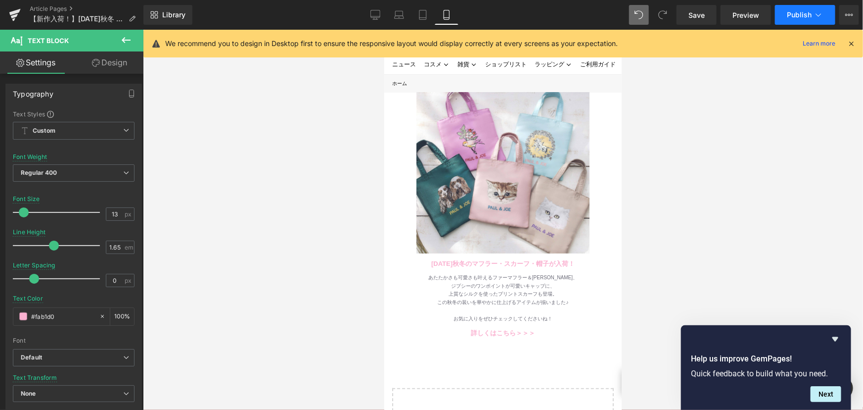
click at [793, 18] on span "Publish" at bounding box center [799, 15] width 25 height 8
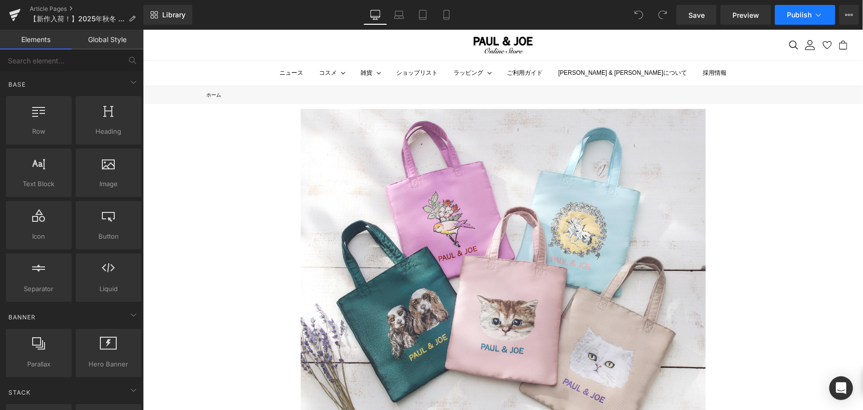
click at [814, 10] on icon at bounding box center [819, 15] width 10 height 10
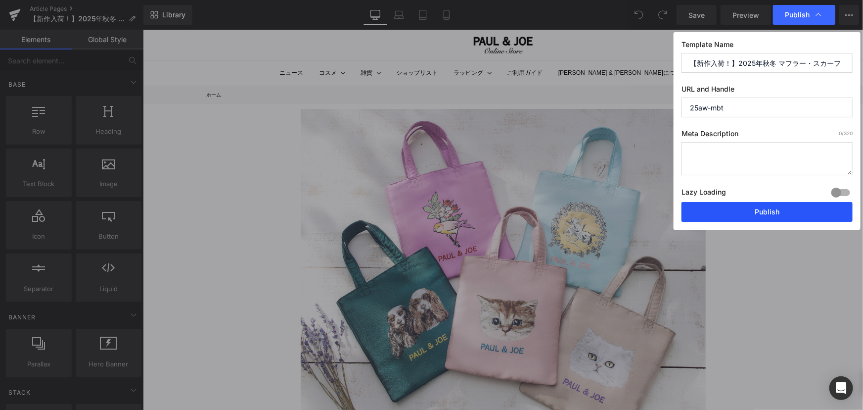
click at [744, 211] on button "Publish" at bounding box center [767, 212] width 171 height 20
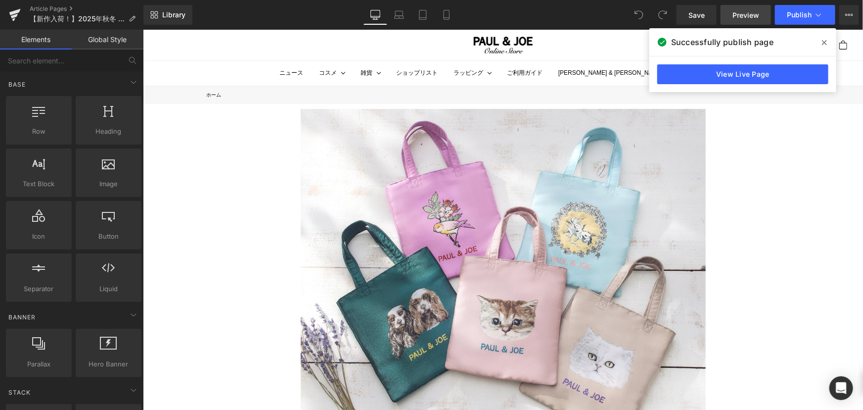
click at [755, 10] on span "Preview" at bounding box center [745, 15] width 27 height 10
